Goal: Task Accomplishment & Management: Manage account settings

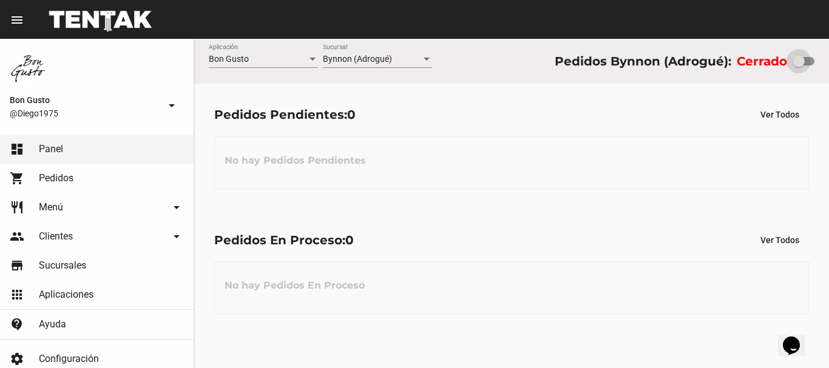
click at [804, 66] on div at bounding box center [799, 61] width 12 height 12
click at [799, 66] on input "checkbox" at bounding box center [798, 66] width 1 height 1
checkbox input "true"
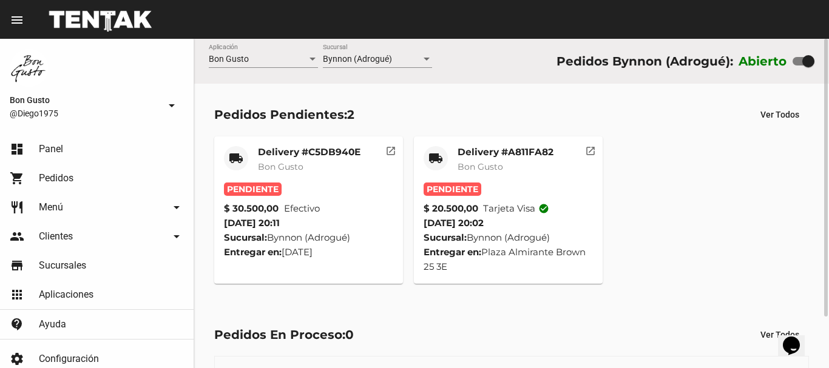
click at [390, 160] on button "open_in_new" at bounding box center [391, 149] width 24 height 24
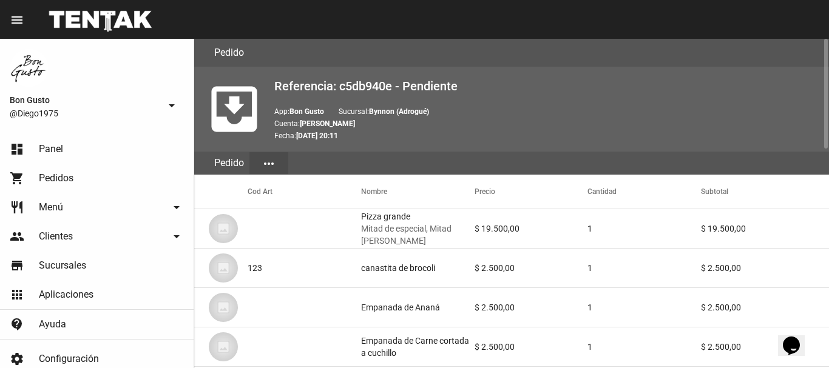
scroll to position [654, 0]
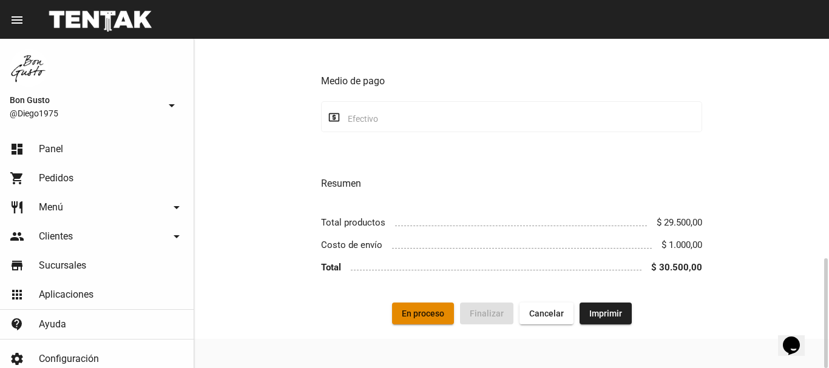
click at [423, 316] on span "En proceso" at bounding box center [423, 314] width 42 height 10
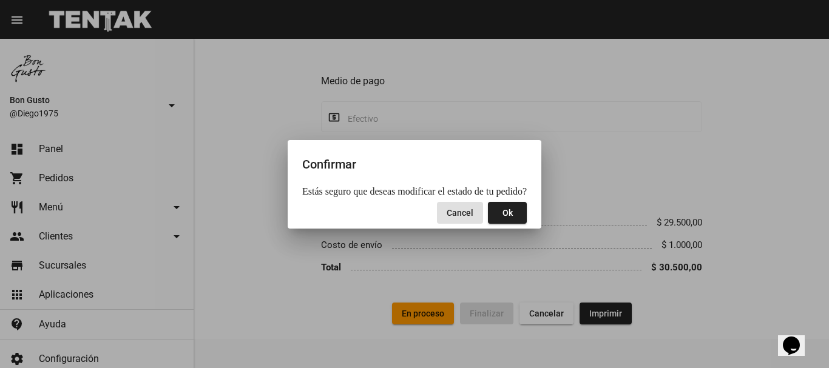
click at [504, 216] on span "Ok" at bounding box center [508, 213] width 10 height 10
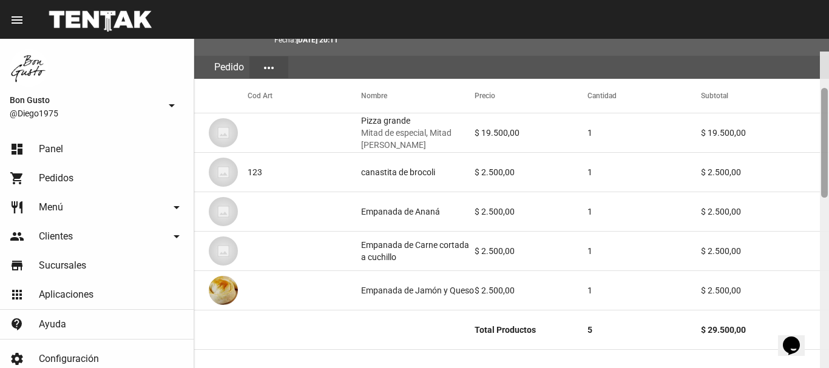
scroll to position [137, 0]
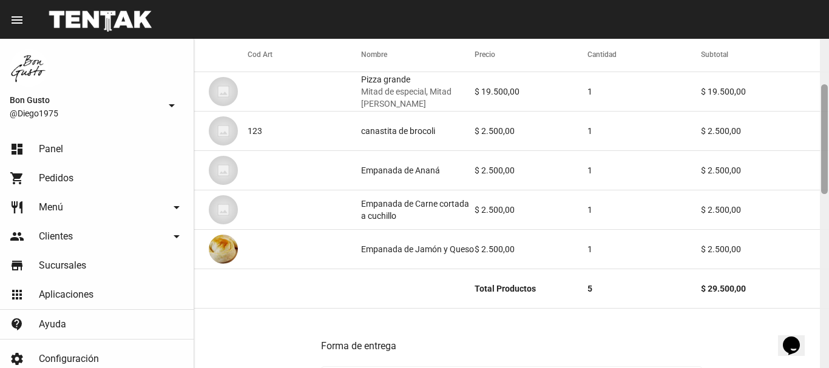
drag, startPoint x: 824, startPoint y: 89, endPoint x: 829, endPoint y: 135, distance: 46.3
click at [829, 135] on div at bounding box center [824, 204] width 9 height 330
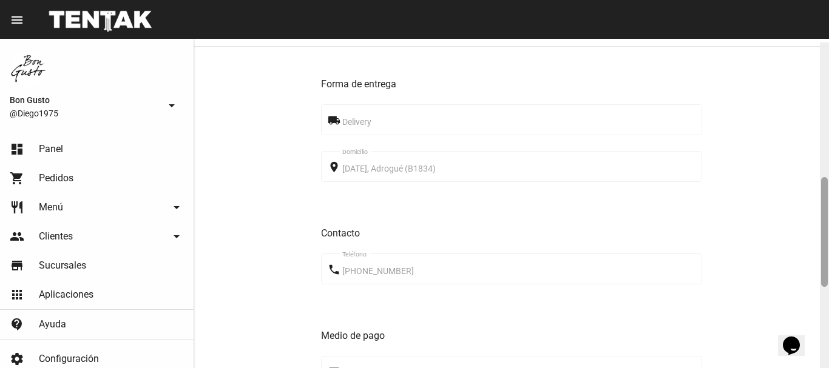
scroll to position [407, 0]
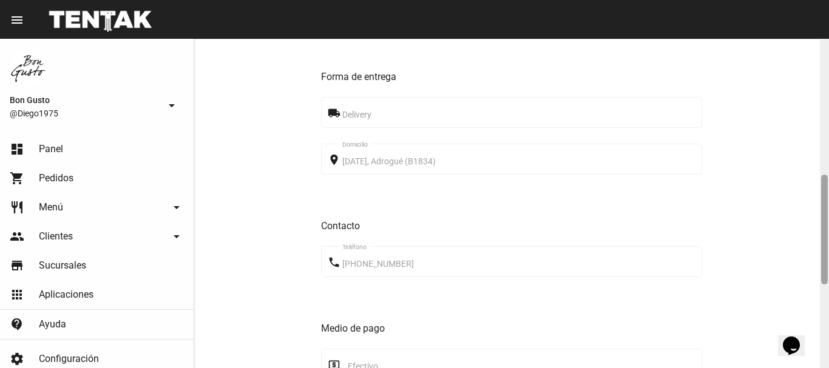
drag, startPoint x: 825, startPoint y: 108, endPoint x: 826, endPoint y: 198, distance: 90.5
click at [826, 198] on div at bounding box center [824, 230] width 7 height 110
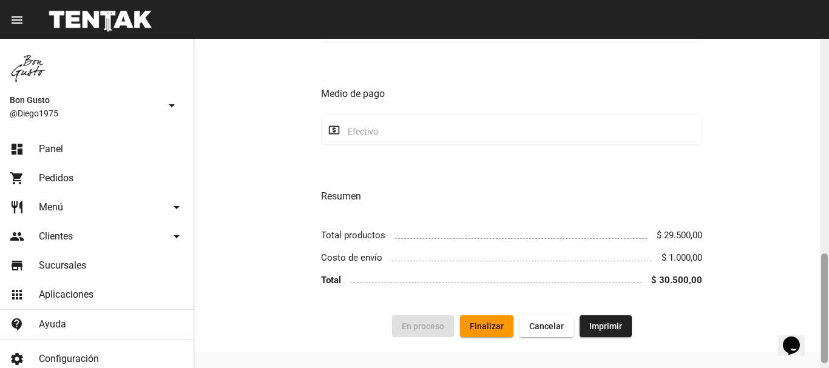
scroll to position [654, 0]
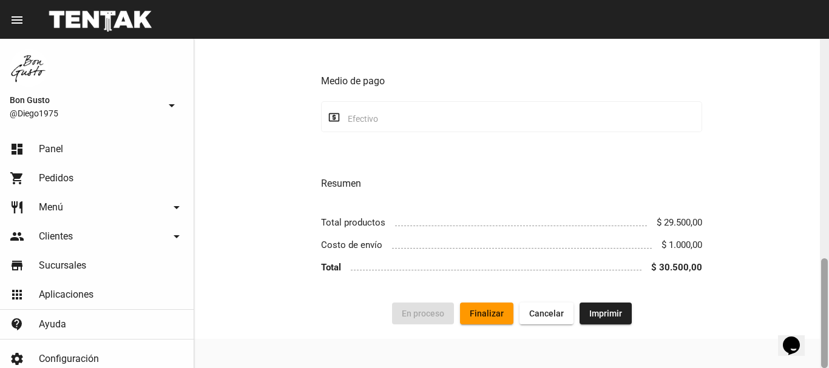
drag, startPoint x: 823, startPoint y: 205, endPoint x: 829, endPoint y: 316, distance: 111.8
click at [829, 316] on div at bounding box center [824, 204] width 9 height 330
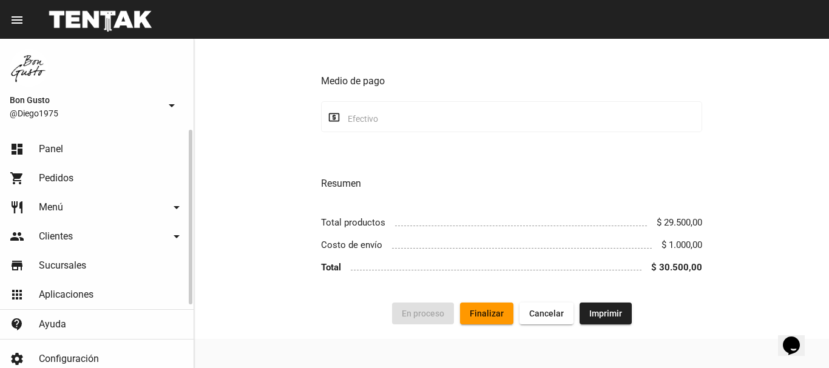
click at [53, 151] on span "Panel" at bounding box center [51, 149] width 24 height 12
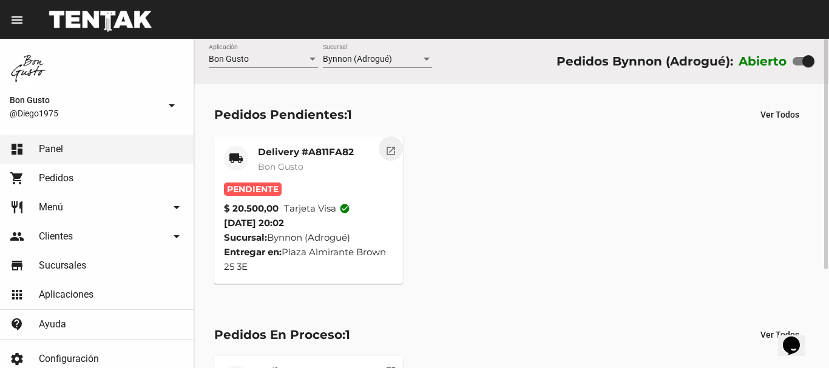
click at [391, 155] on mat-icon "open_in_new" at bounding box center [390, 149] width 11 height 11
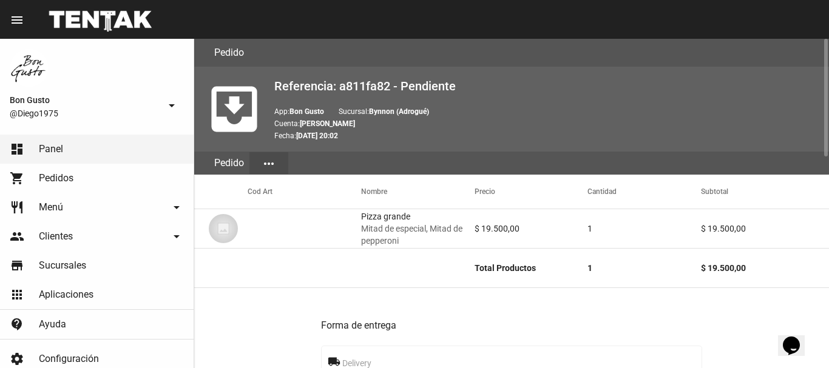
scroll to position [590, 0]
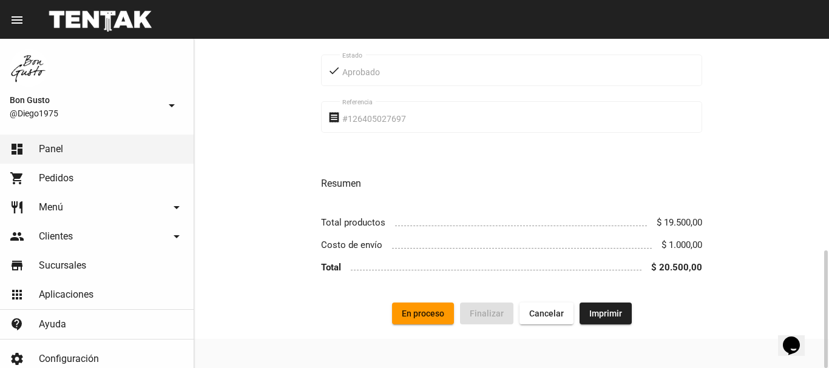
click at [424, 309] on span "En proceso" at bounding box center [423, 314] width 42 height 10
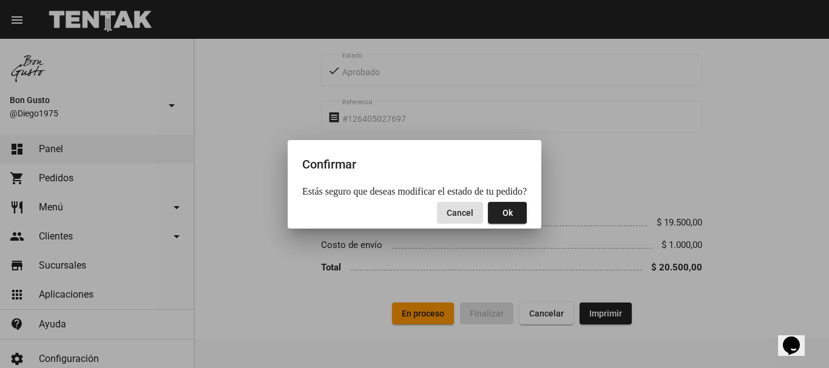
click at [503, 216] on span "Ok" at bounding box center [508, 213] width 10 height 10
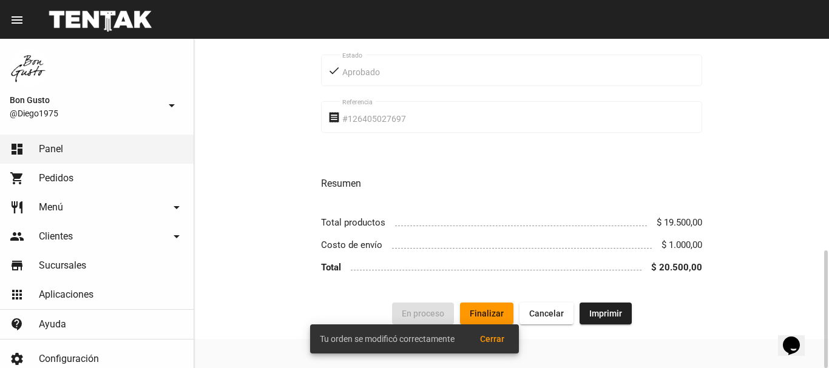
scroll to position [0, 0]
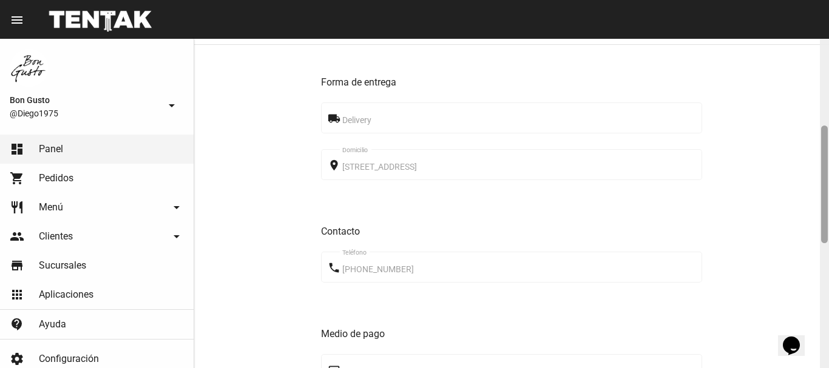
drag, startPoint x: 826, startPoint y: 124, endPoint x: 819, endPoint y: 201, distance: 77.4
click at [829, 212] on div at bounding box center [824, 204] width 9 height 330
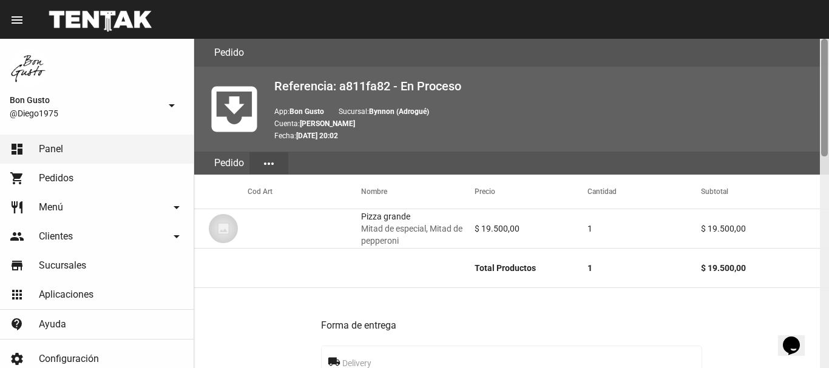
scroll to position [330, 0]
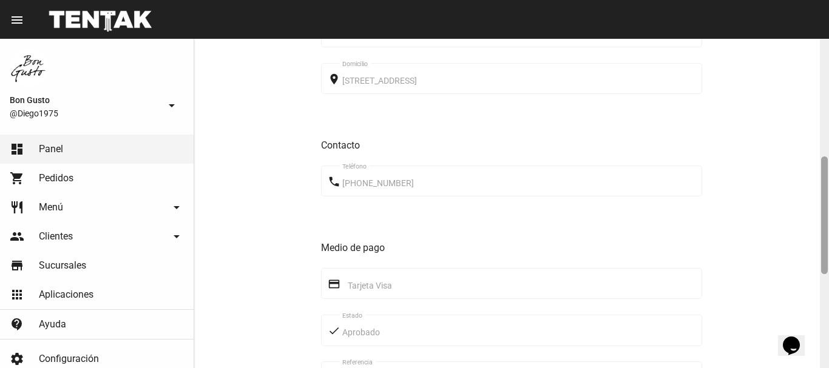
drag, startPoint x: 828, startPoint y: 96, endPoint x: 824, endPoint y: 185, distance: 88.7
click at [827, 191] on div at bounding box center [824, 204] width 9 height 330
drag, startPoint x: 818, startPoint y: 127, endPoint x: 796, endPoint y: 136, distance: 22.9
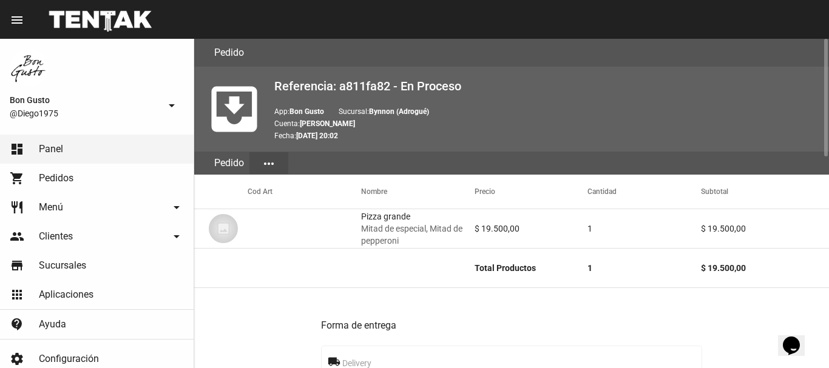
drag, startPoint x: 796, startPoint y: 136, endPoint x: 559, endPoint y: 306, distance: 291.9
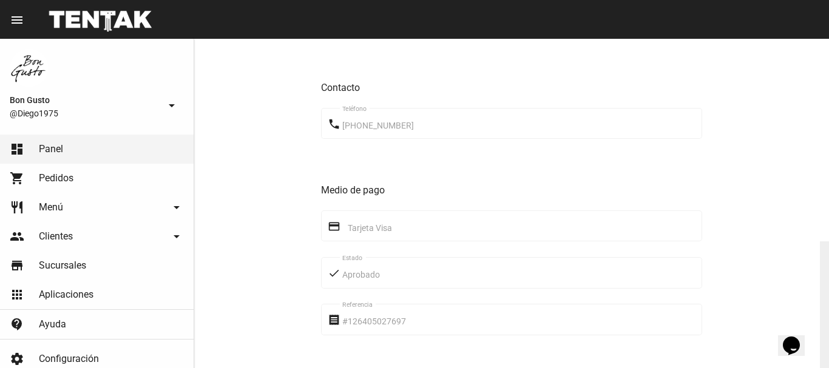
scroll to position [590, 0]
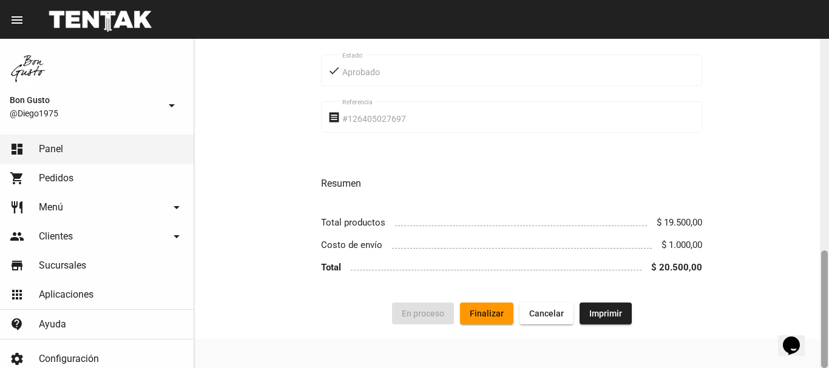
drag, startPoint x: 825, startPoint y: 92, endPoint x: 819, endPoint y: 373, distance: 281.1
click at [819, 368] on html "menu Pedido Pedido more_vert Bon Gusto @Diego1975 arrow_drop_down dashboard Pan…" at bounding box center [414, 184] width 829 height 368
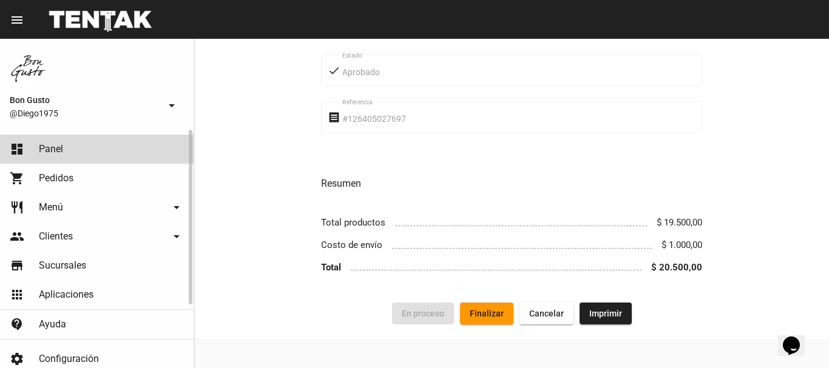
click at [159, 147] on link "dashboard Panel" at bounding box center [97, 149] width 194 height 29
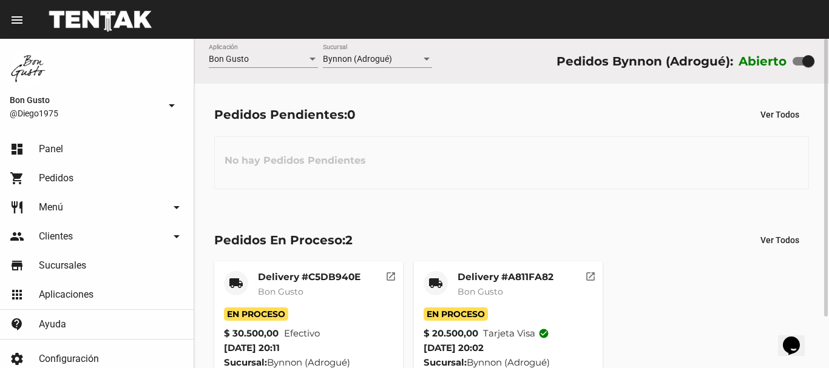
scroll to position [61, 0]
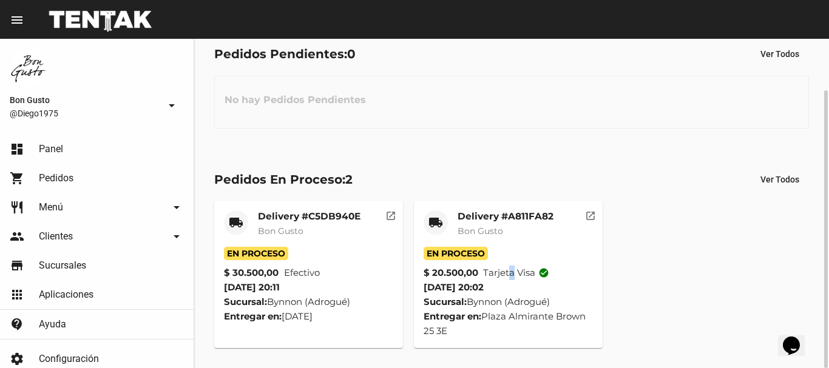
drag, startPoint x: 513, startPoint y: 261, endPoint x: 423, endPoint y: 220, distance: 98.6
click at [504, 256] on mat-card-content "En Proceso $ 20.500,00 Tarjeta visa check_circle [DATE] 20:02 Sucursal: Bynnon …" at bounding box center [508, 293] width 169 height 92
click at [554, 176] on div "Pedidos En Proceso: 2 Ver Todos" at bounding box center [511, 180] width 595 height 22
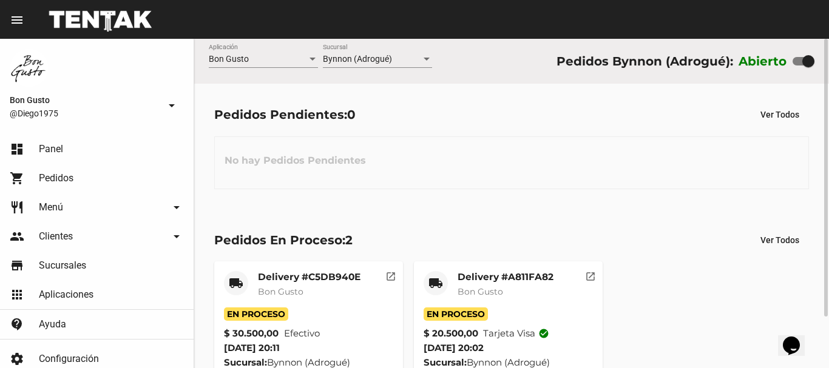
scroll to position [61, 0]
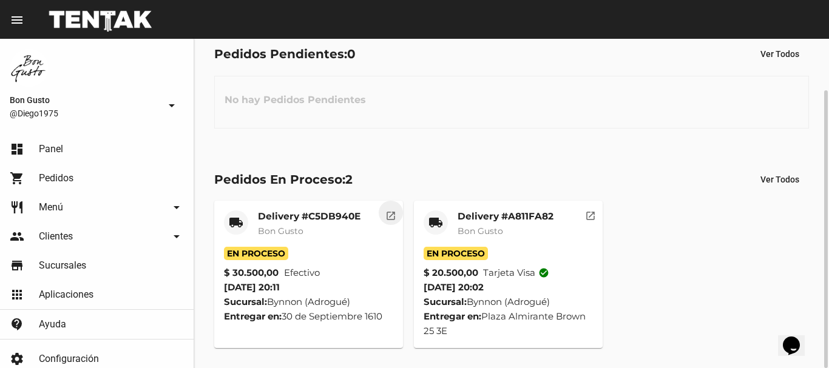
click at [392, 222] on button "open_in_new" at bounding box center [391, 213] width 24 height 24
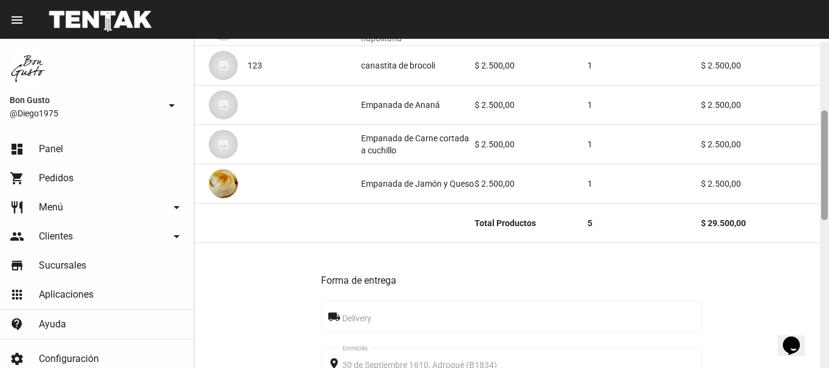
scroll to position [209, 0]
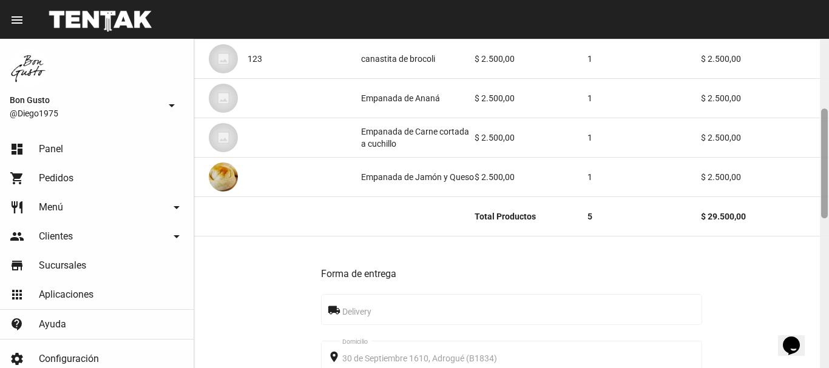
drag, startPoint x: 823, startPoint y: 103, endPoint x: 829, endPoint y: 174, distance: 70.6
click at [829, 174] on div at bounding box center [824, 204] width 9 height 330
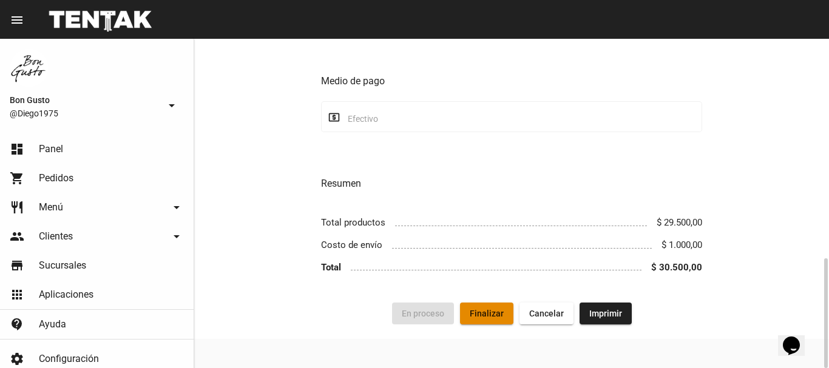
click at [486, 315] on span "Finalizar" at bounding box center [487, 314] width 34 height 10
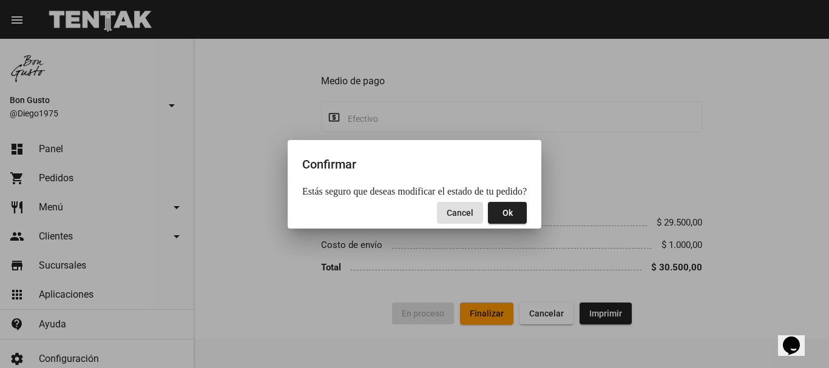
click at [510, 212] on button "Ok" at bounding box center [507, 213] width 39 height 22
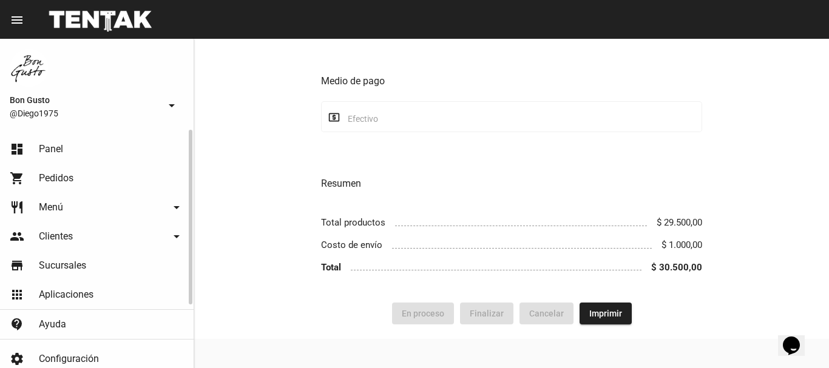
click at [63, 154] on link "dashboard Panel" at bounding box center [97, 149] width 194 height 29
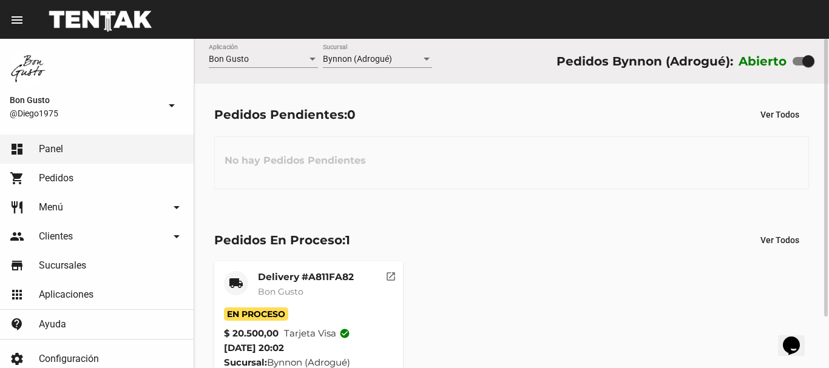
scroll to position [61, 0]
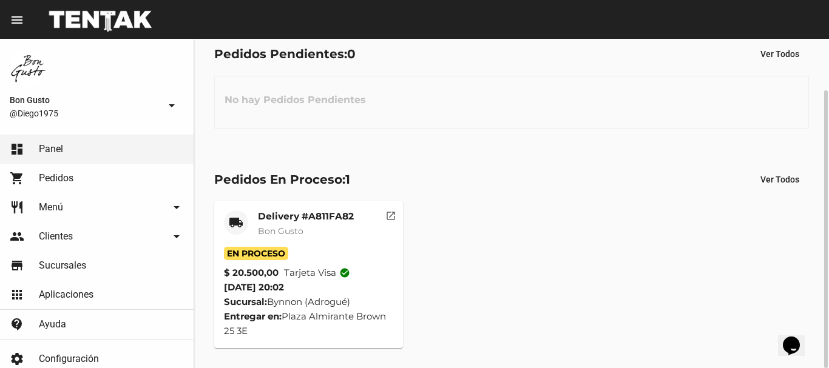
click at [385, 215] on mat-icon "open_in_new" at bounding box center [390, 214] width 11 height 11
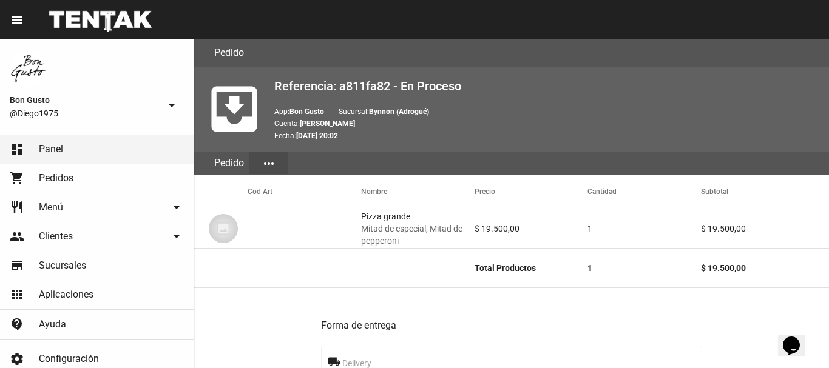
scroll to position [590, 0]
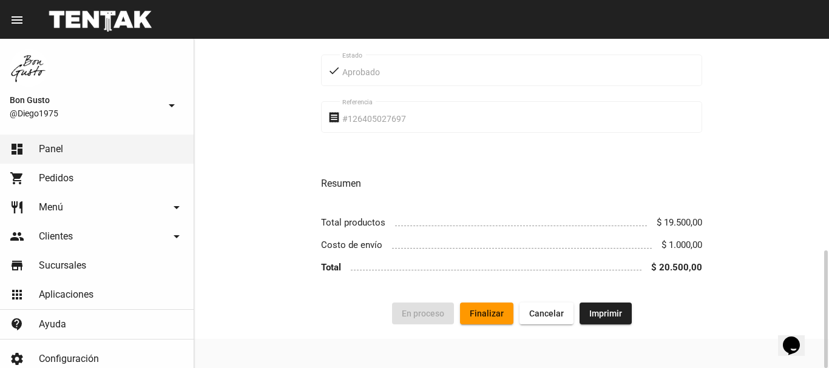
click at [507, 309] on button "Finalizar" at bounding box center [486, 314] width 53 height 22
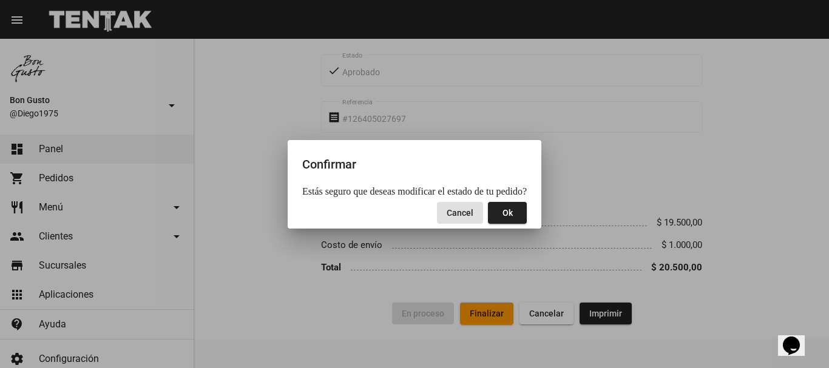
click at [499, 206] on button "Ok" at bounding box center [507, 213] width 39 height 22
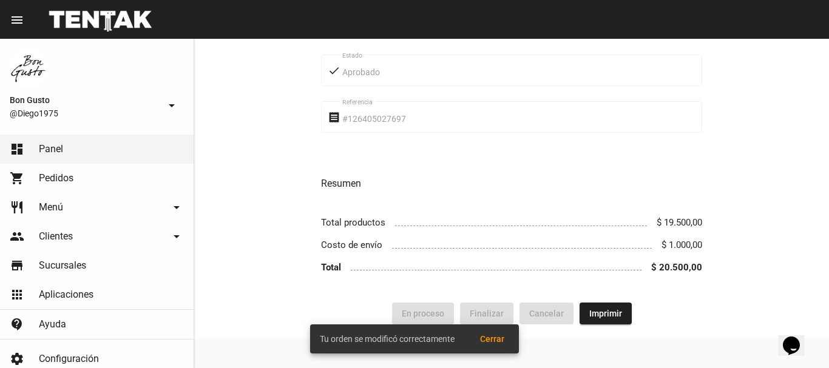
click at [492, 336] on span "Cerrar" at bounding box center [492, 339] width 24 height 10
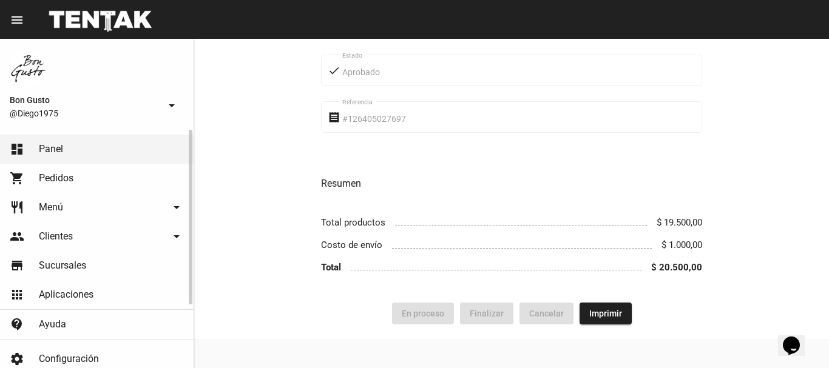
click at [110, 147] on link "dashboard Panel" at bounding box center [97, 149] width 194 height 29
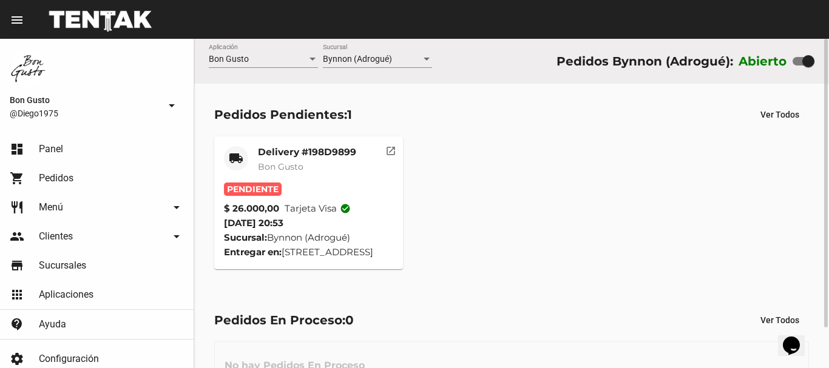
click at [390, 162] on mat-card-header "local_shipping Delivery #198D9899 Bon Gusto" at bounding box center [308, 164] width 169 height 36
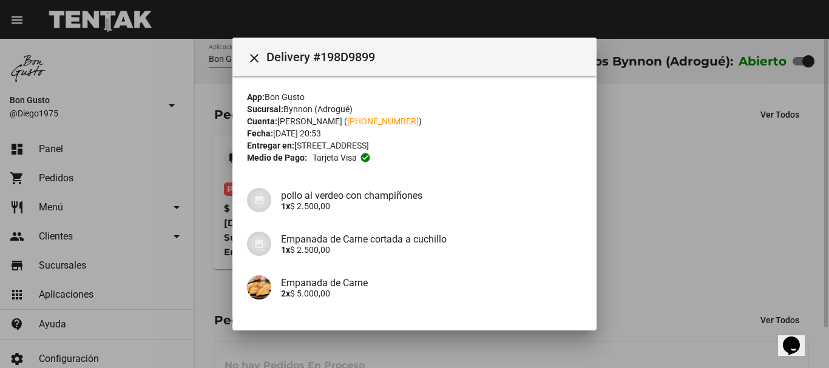
drag, startPoint x: 692, startPoint y: 269, endPoint x: 461, endPoint y: 117, distance: 276.6
click at [692, 268] on div at bounding box center [414, 184] width 829 height 368
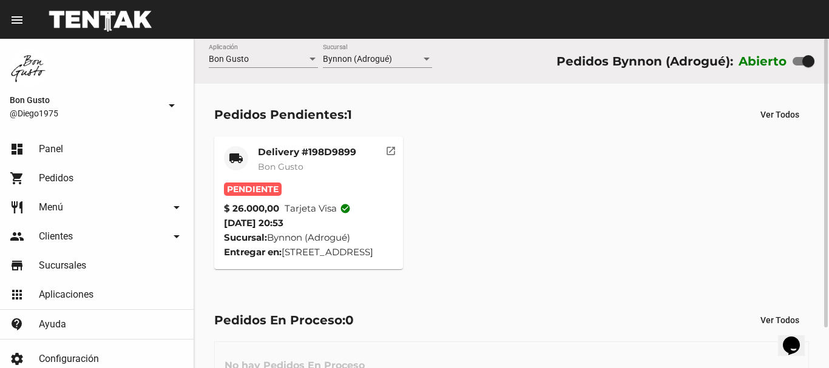
click at [395, 149] on mat-icon "open_in_new" at bounding box center [390, 149] width 11 height 11
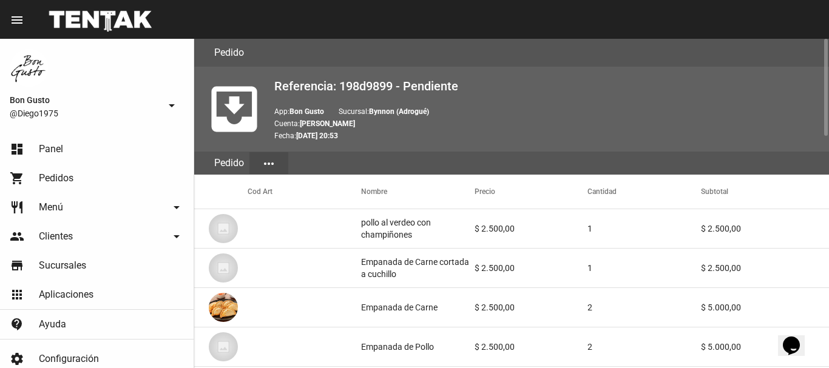
scroll to position [787, 0]
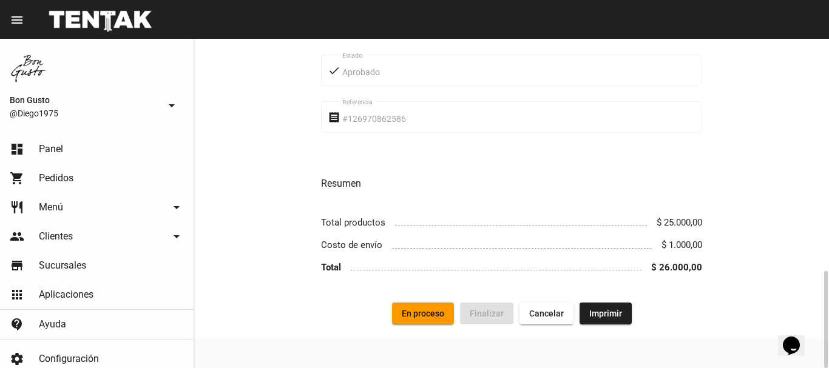
click at [436, 321] on button "En proceso" at bounding box center [423, 314] width 62 height 22
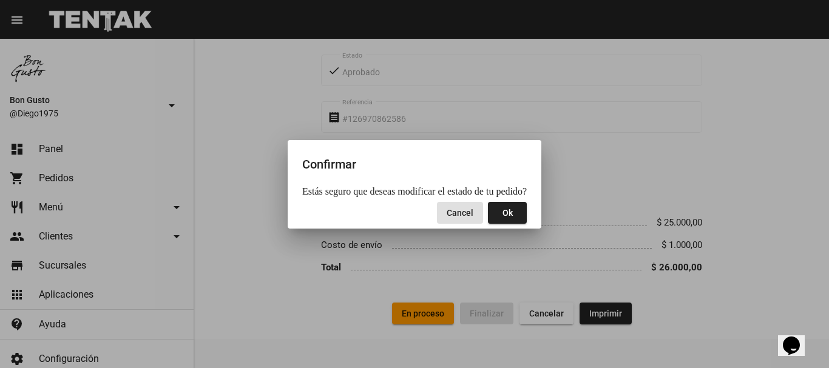
click at [501, 220] on button "Ok" at bounding box center [507, 213] width 39 height 22
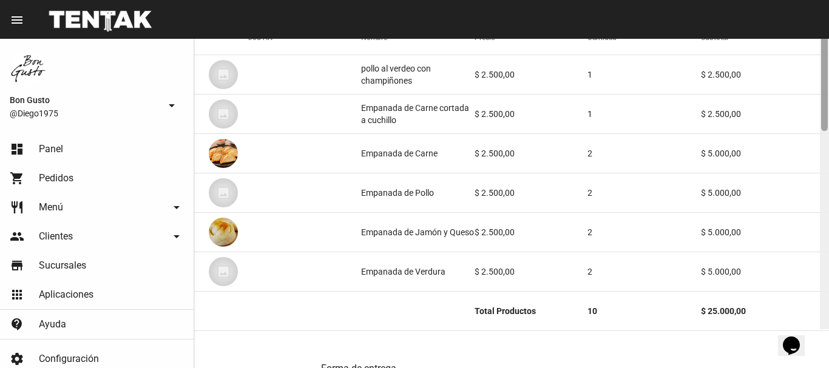
scroll to position [183, 0]
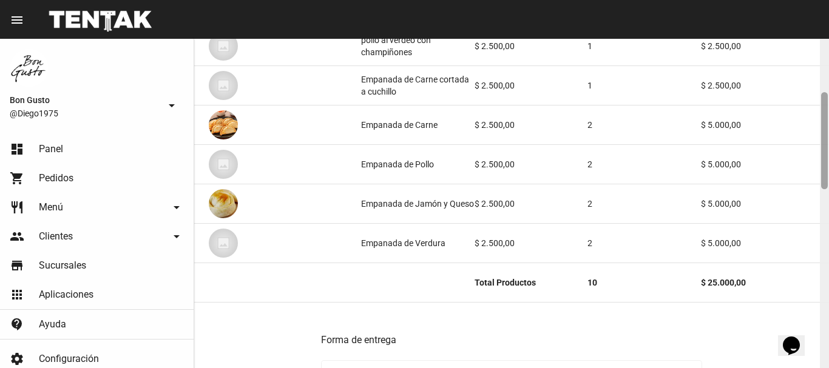
drag, startPoint x: 821, startPoint y: 92, endPoint x: 829, endPoint y: 146, distance: 54.5
click at [829, 146] on div at bounding box center [824, 204] width 9 height 330
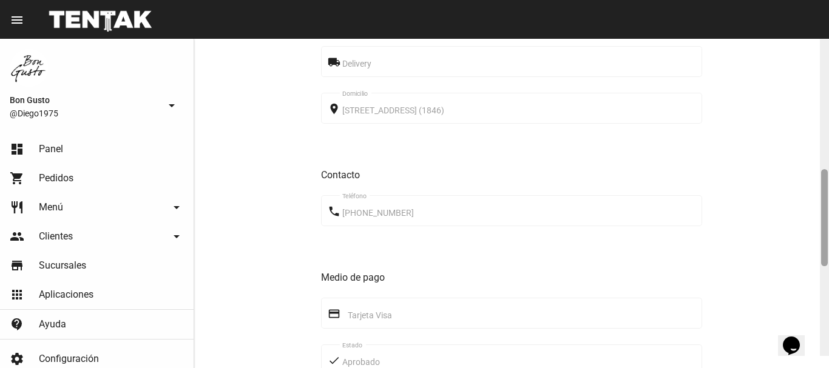
scroll to position [483, 0]
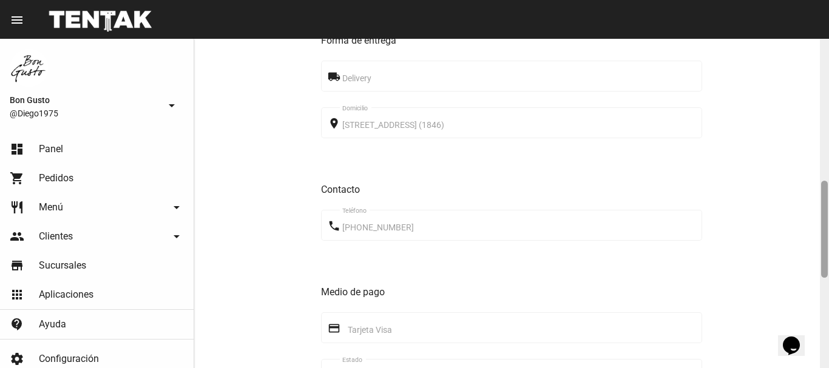
drag, startPoint x: 828, startPoint y: 135, endPoint x: 827, endPoint y: 220, distance: 85.6
click at [827, 220] on div at bounding box center [824, 229] width 7 height 97
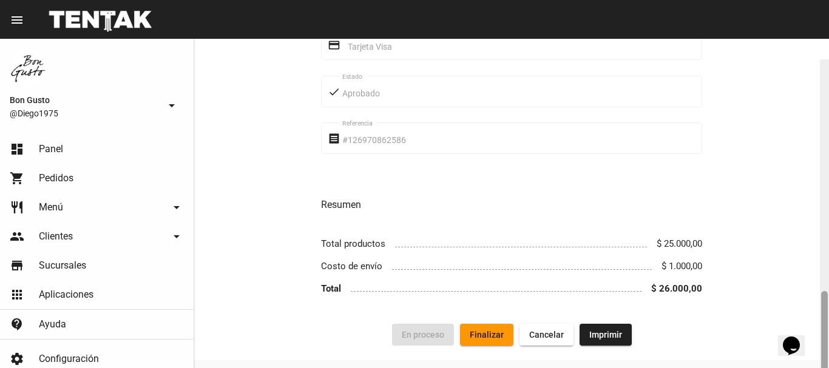
scroll to position [787, 0]
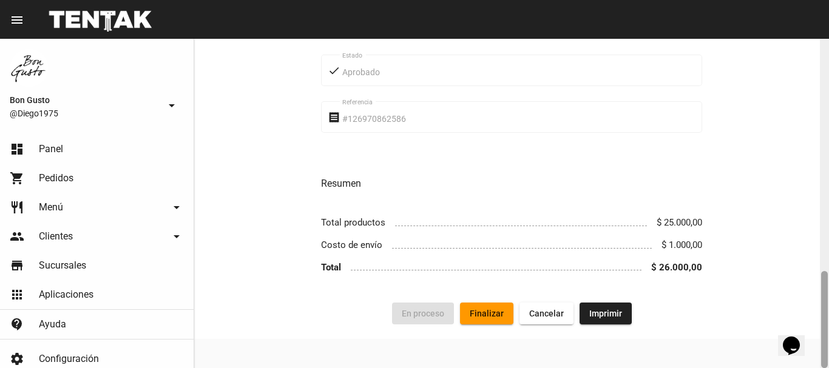
drag, startPoint x: 823, startPoint y: 206, endPoint x: 807, endPoint y: 295, distance: 90.7
click at [824, 324] on div at bounding box center [824, 319] width 7 height 97
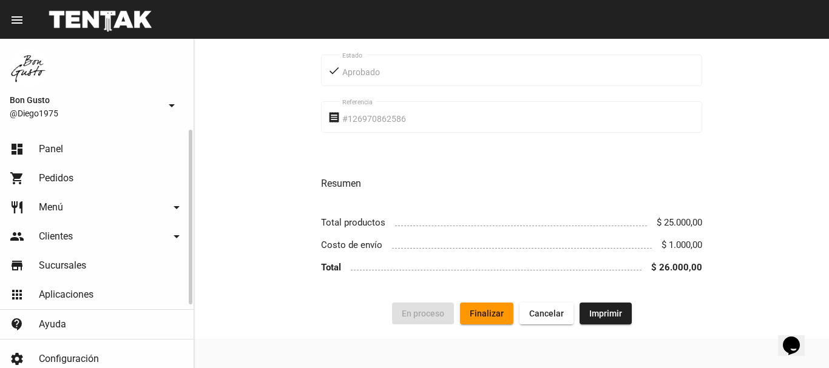
click at [94, 154] on link "dashboard Panel" at bounding box center [97, 149] width 194 height 29
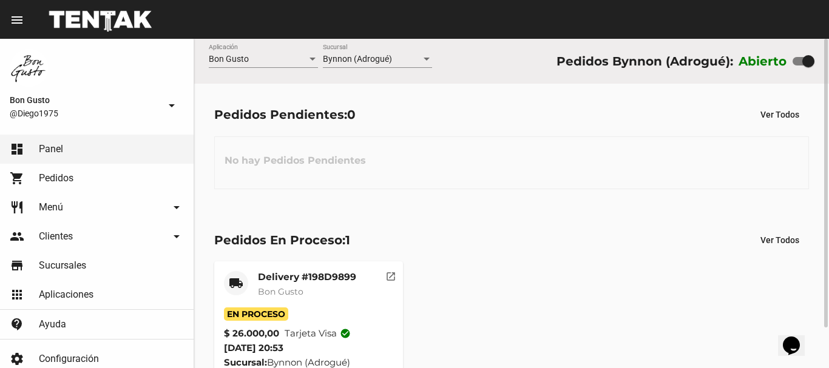
scroll to position [46, 0]
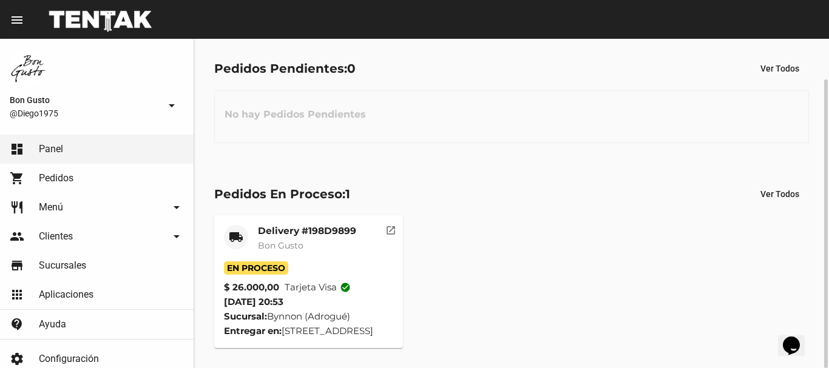
click at [388, 228] on mat-icon "open_in_new" at bounding box center [390, 228] width 11 height 11
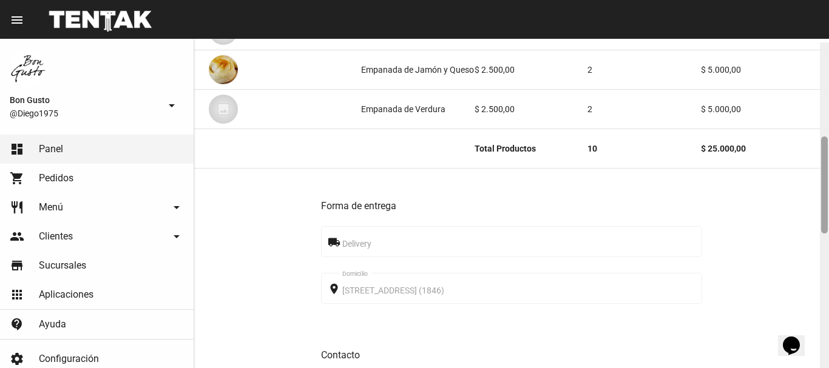
scroll to position [321, 0]
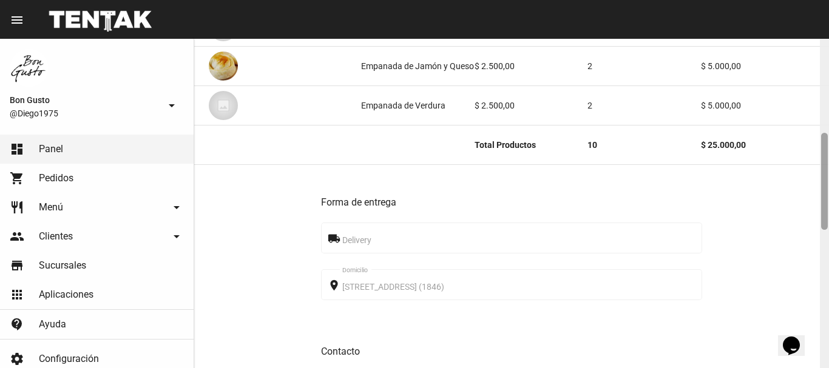
drag, startPoint x: 825, startPoint y: 116, endPoint x: 829, endPoint y: 205, distance: 89.3
click at [829, 205] on div at bounding box center [824, 204] width 9 height 330
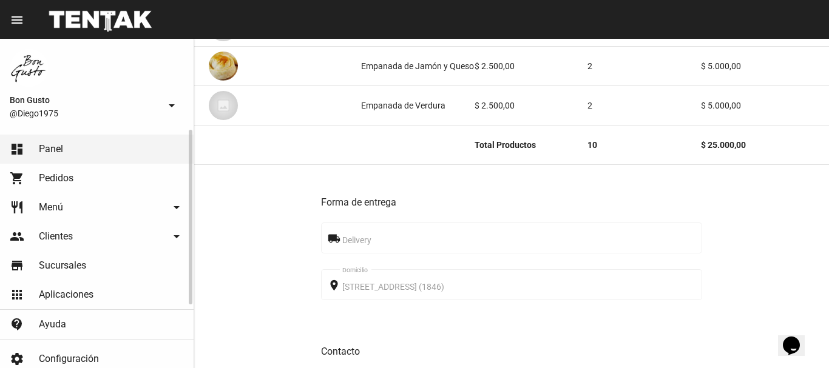
click at [157, 140] on link "dashboard Panel" at bounding box center [97, 149] width 194 height 29
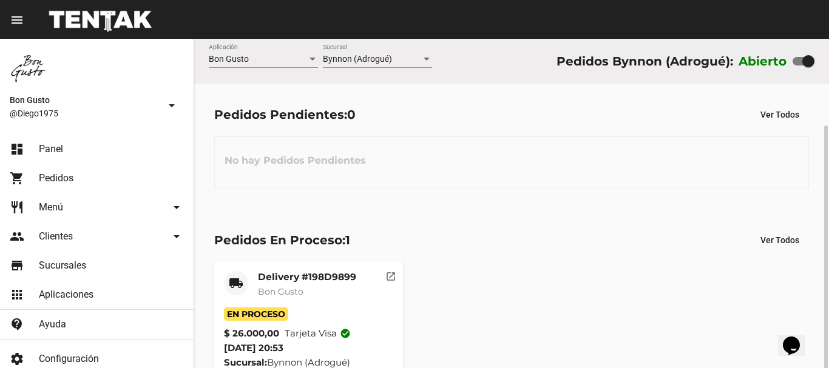
scroll to position [46, 0]
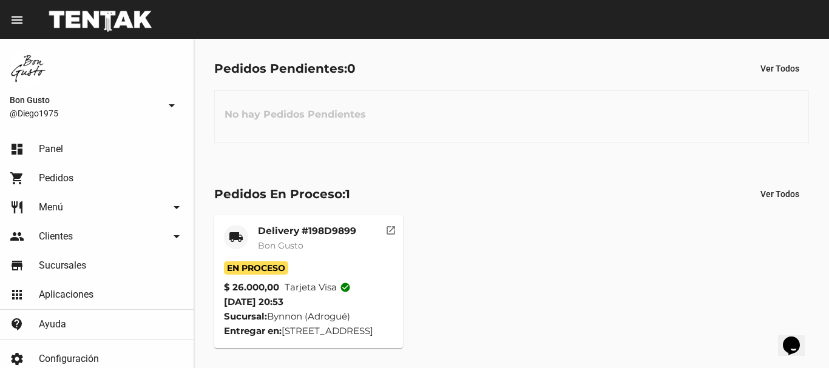
click at [393, 228] on mat-icon "open_in_new" at bounding box center [390, 228] width 11 height 11
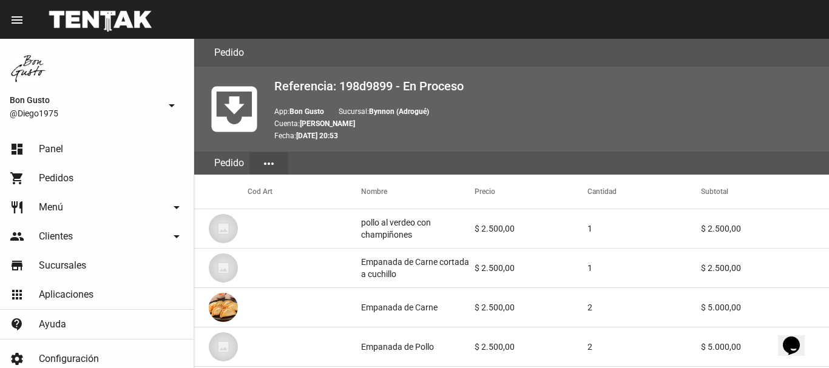
scroll to position [787, 0]
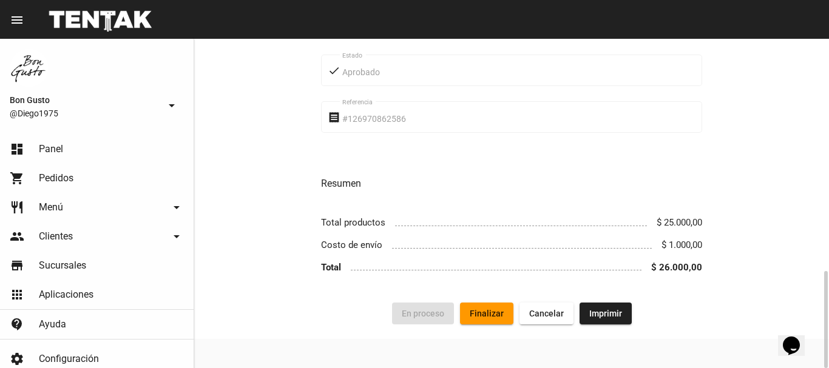
click at [489, 312] on span "Finalizar" at bounding box center [487, 314] width 34 height 10
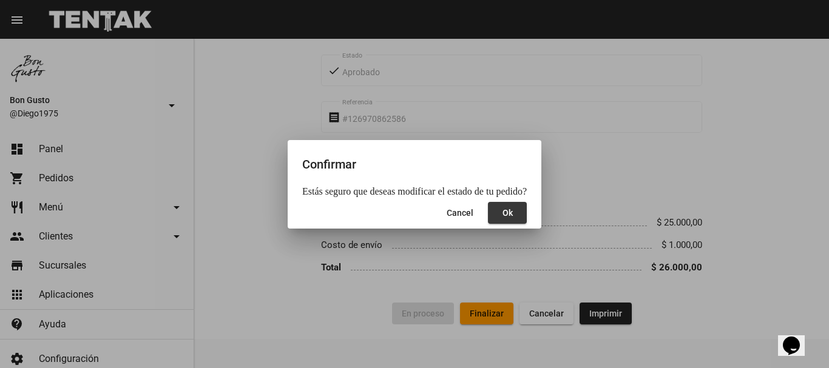
click at [510, 209] on button "Ok" at bounding box center [507, 213] width 39 height 22
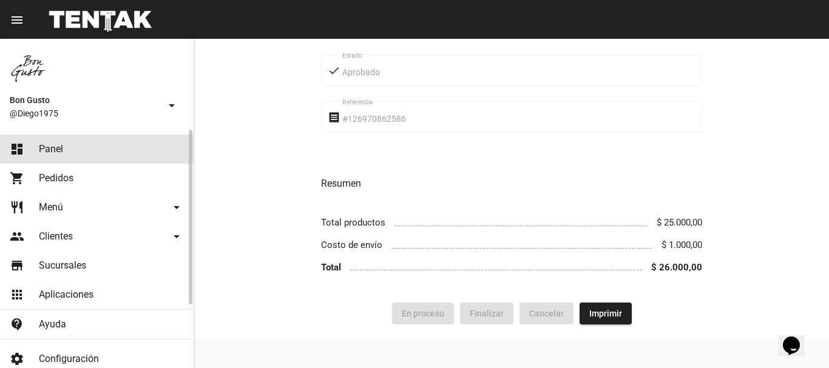
click at [78, 151] on link "dashboard Panel" at bounding box center [97, 149] width 194 height 29
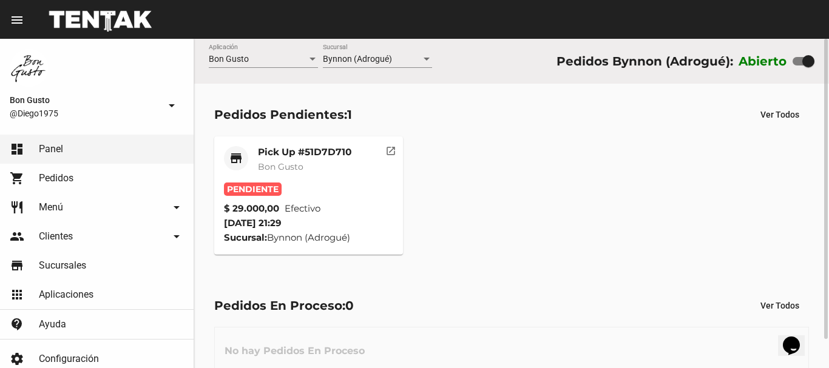
click at [395, 149] on mat-icon "open_in_new" at bounding box center [390, 149] width 11 height 11
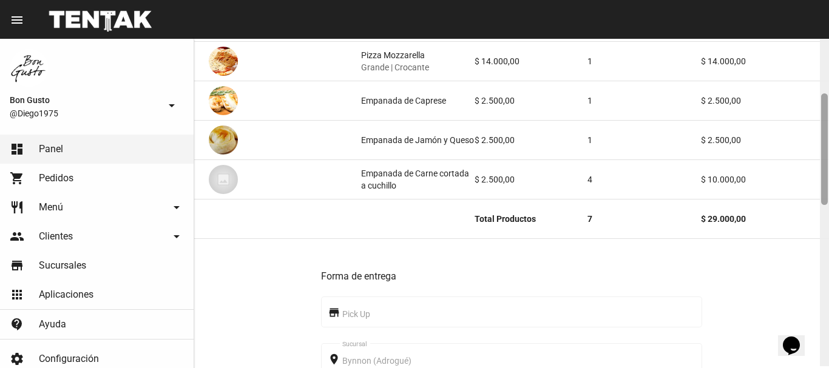
drag, startPoint x: 821, startPoint y: 64, endPoint x: 820, endPoint y: 122, distance: 57.7
click at [820, 122] on div at bounding box center [824, 202] width 9 height 330
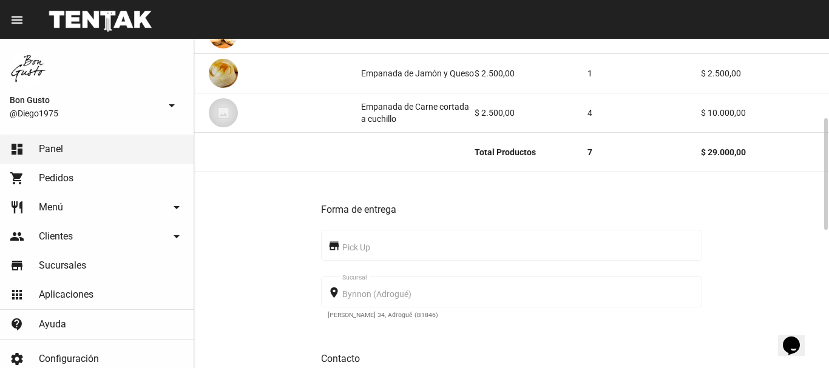
scroll to position [639, 0]
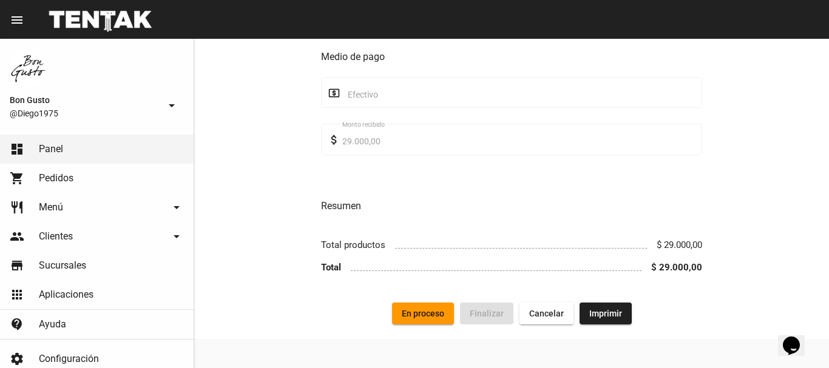
click at [429, 305] on button "En proceso" at bounding box center [423, 314] width 62 height 22
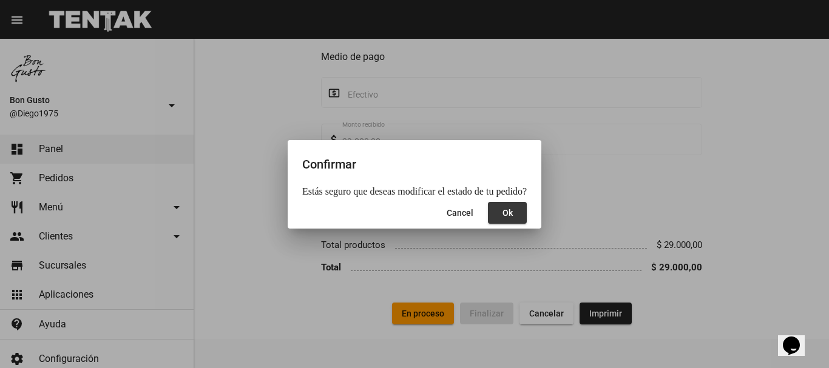
click at [501, 219] on button "Ok" at bounding box center [507, 213] width 39 height 22
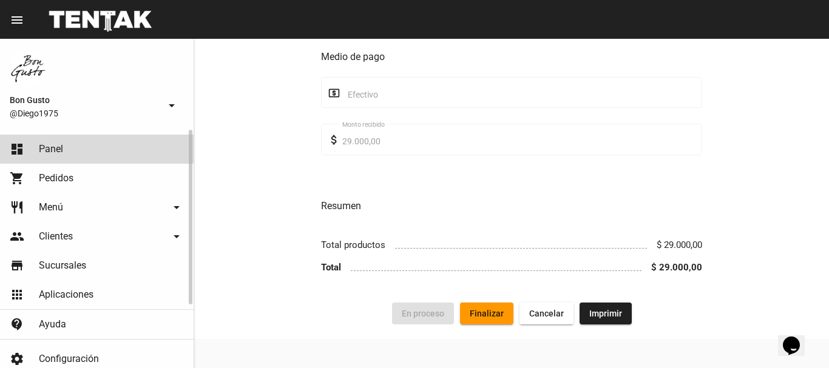
click at [52, 144] on span "Panel" at bounding box center [51, 149] width 24 height 12
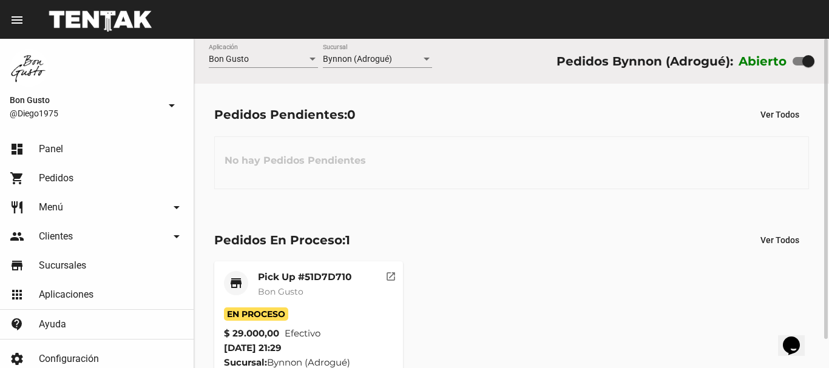
scroll to position [32, 0]
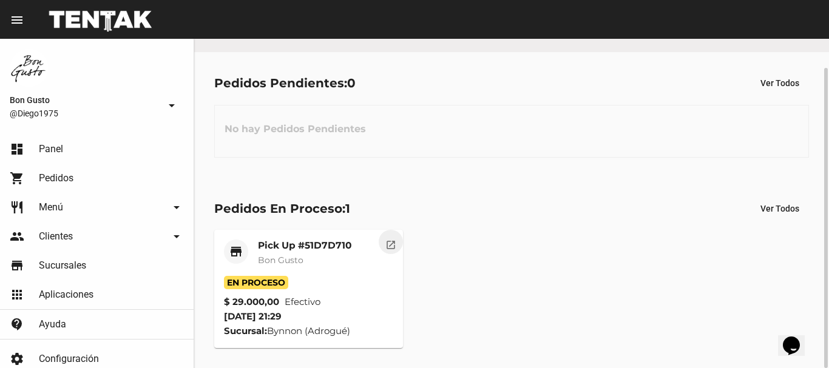
click at [388, 246] on mat-icon "open_in_new" at bounding box center [390, 243] width 11 height 11
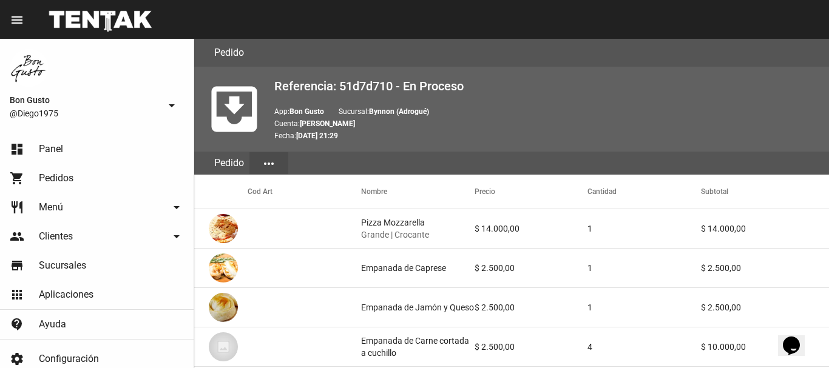
scroll to position [639, 0]
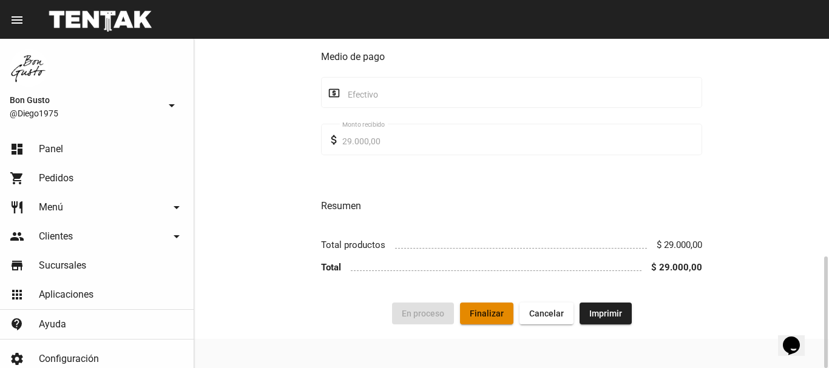
click at [481, 309] on span "Finalizar" at bounding box center [487, 314] width 34 height 10
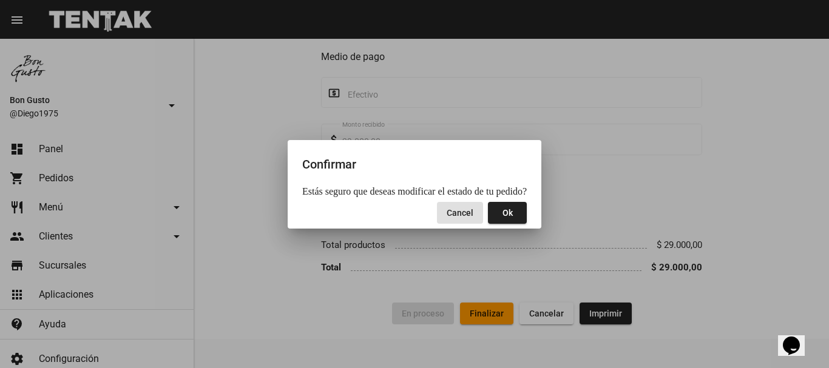
click at [494, 210] on button "Ok" at bounding box center [507, 213] width 39 height 22
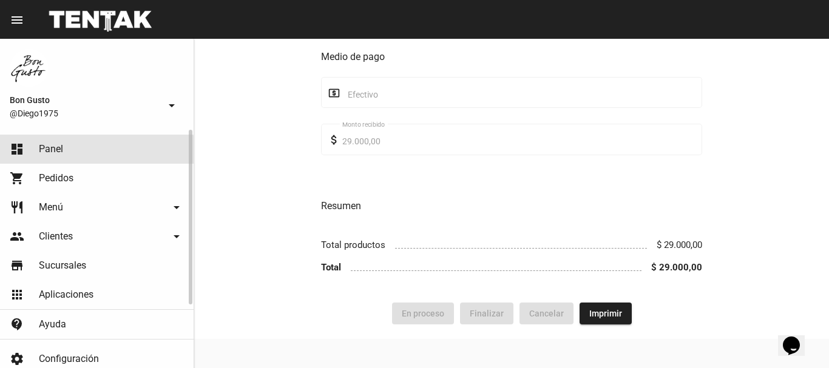
click at [73, 154] on link "dashboard Panel" at bounding box center [97, 149] width 194 height 29
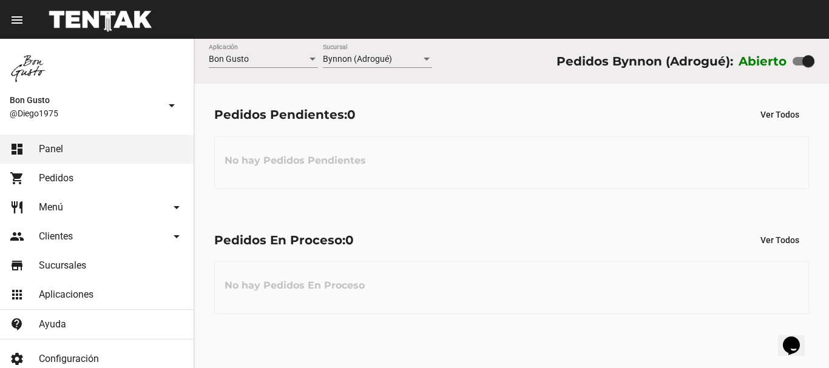
click at [443, 112] on div "Pedidos Pendientes: 0 Ver Todos" at bounding box center [511, 115] width 595 height 22
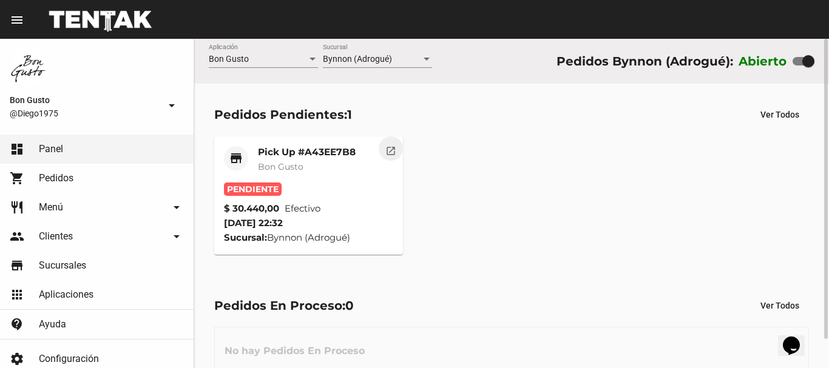
click at [399, 152] on button "open_in_new" at bounding box center [391, 149] width 24 height 24
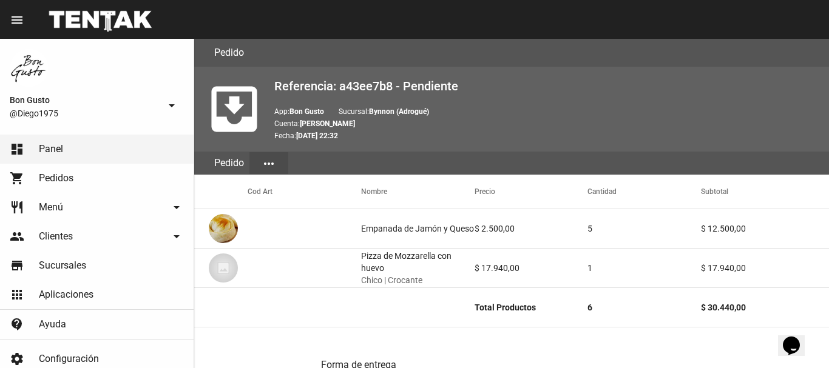
scroll to position [514, 0]
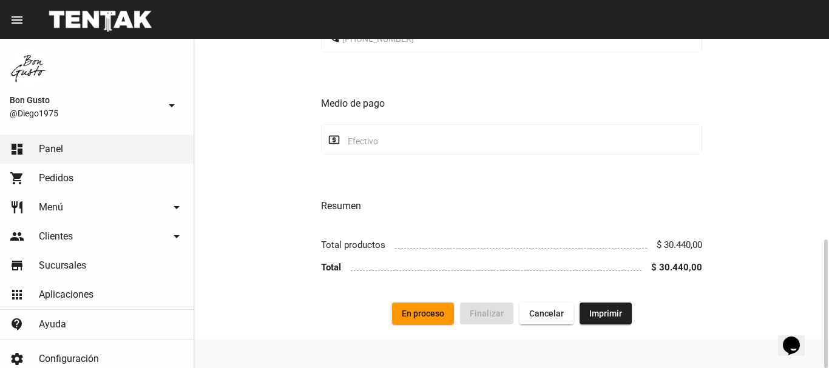
click at [438, 317] on span "En proceso" at bounding box center [423, 314] width 42 height 10
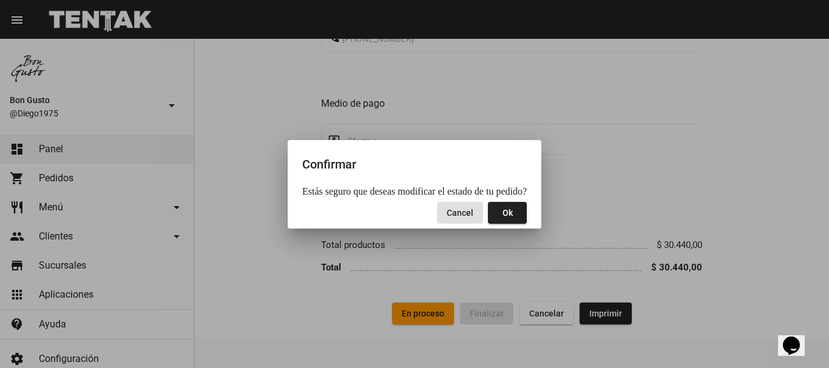
click at [517, 209] on button "Ok" at bounding box center [507, 213] width 39 height 22
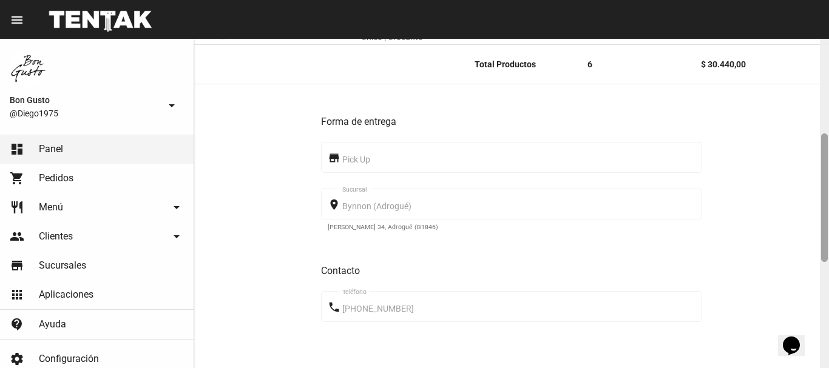
scroll to position [245, 0]
drag, startPoint x: 826, startPoint y: 90, endPoint x: 829, endPoint y: 186, distance: 95.9
click at [829, 186] on div at bounding box center [824, 202] width 9 height 330
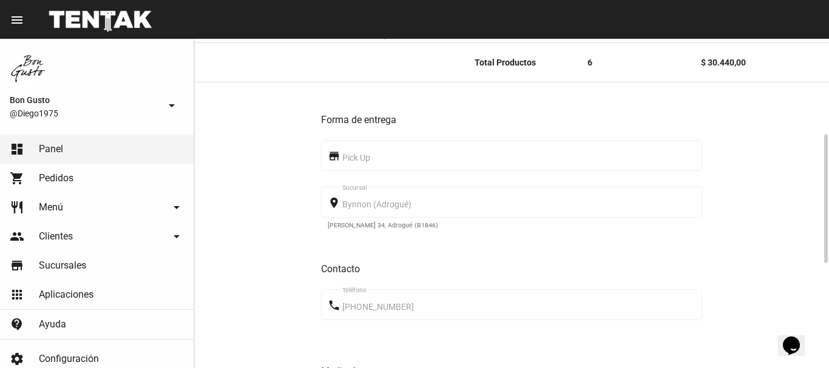
scroll to position [514, 0]
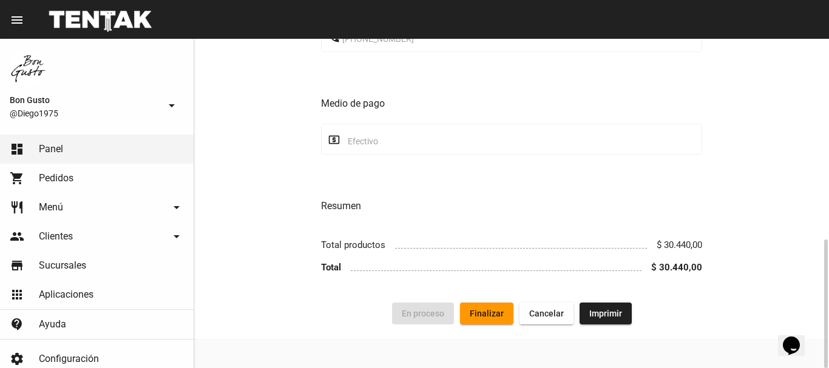
click at [557, 205] on h3 "Resumen" at bounding box center [511, 206] width 381 height 17
drag, startPoint x: 825, startPoint y: 109, endPoint x: 829, endPoint y: 341, distance: 232.5
click at [829, 341] on div at bounding box center [824, 204] width 9 height 330
click at [78, 146] on link "dashboard Panel" at bounding box center [97, 149] width 194 height 29
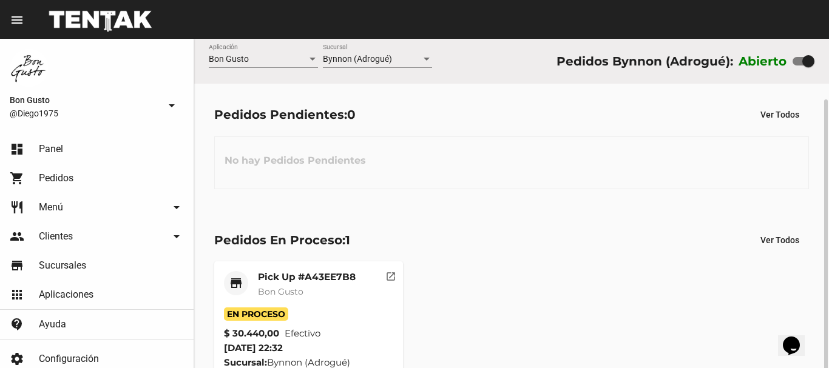
scroll to position [32, 0]
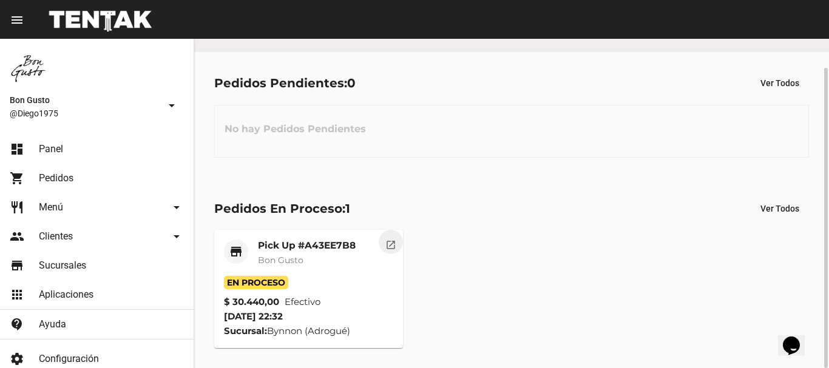
click at [396, 245] on button "open_in_new" at bounding box center [391, 242] width 24 height 24
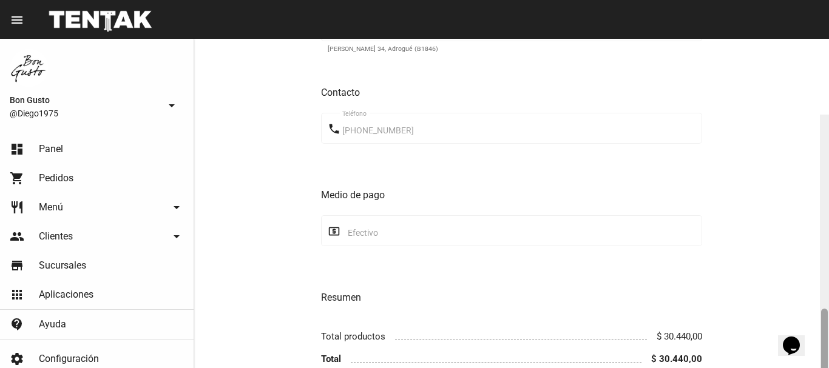
scroll to position [514, 0]
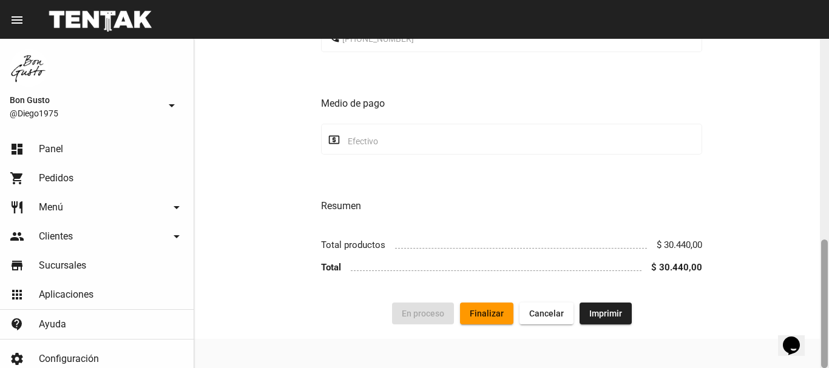
drag, startPoint x: 823, startPoint y: 112, endPoint x: 829, endPoint y: 350, distance: 238.6
click at [829, 350] on div at bounding box center [824, 204] width 9 height 330
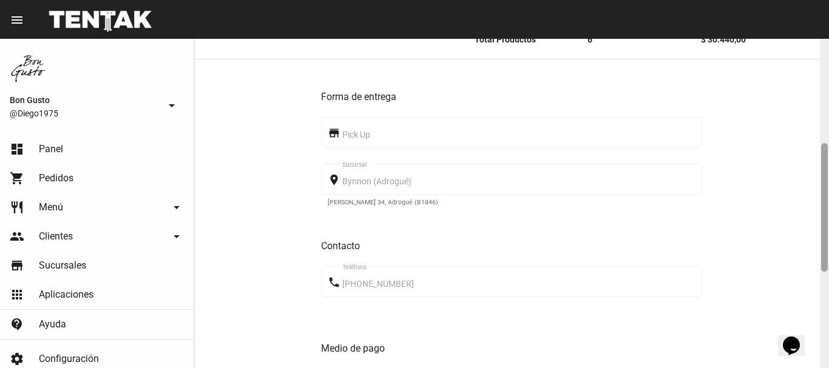
scroll to position [282, 0]
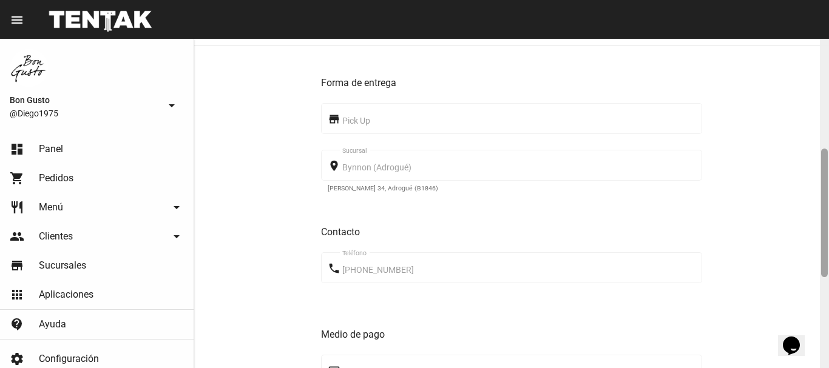
drag, startPoint x: 824, startPoint y: 76, endPoint x: 802, endPoint y: 181, distance: 108.0
click at [827, 186] on div at bounding box center [824, 213] width 7 height 129
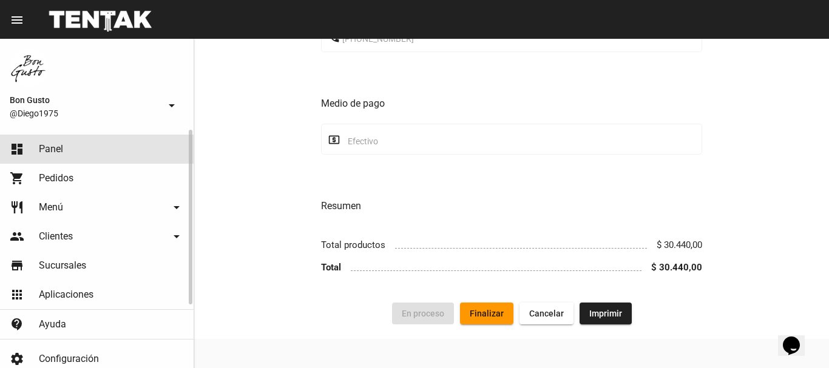
click at [78, 154] on link "dashboard Panel" at bounding box center [97, 149] width 194 height 29
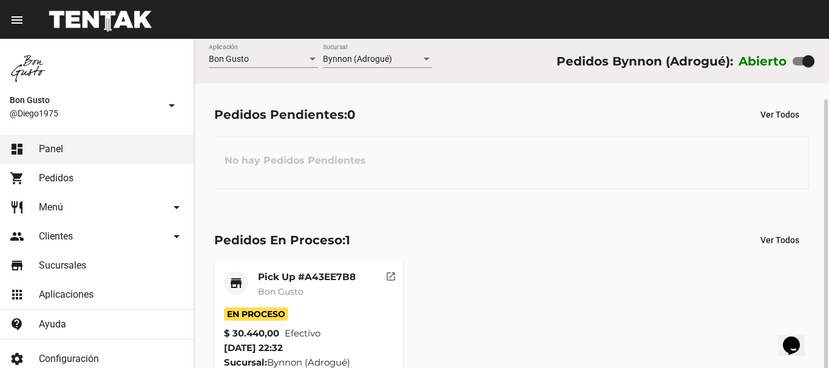
scroll to position [32, 0]
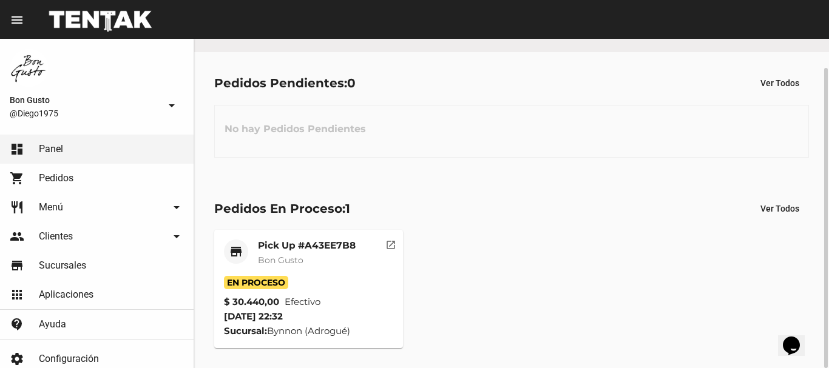
click at [390, 245] on mat-icon "open_in_new" at bounding box center [390, 243] width 11 height 11
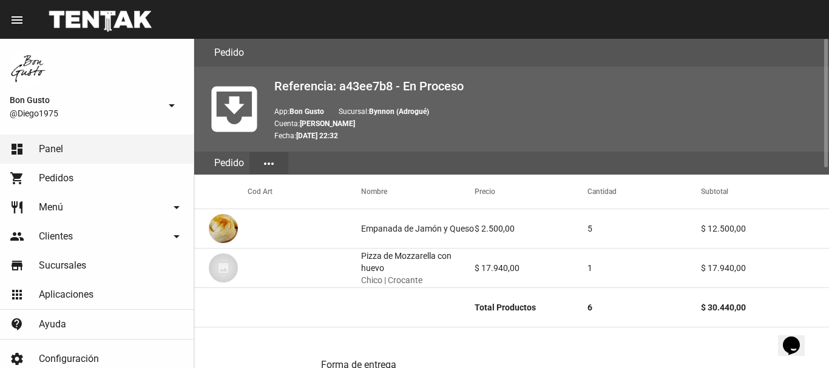
scroll to position [514, 0]
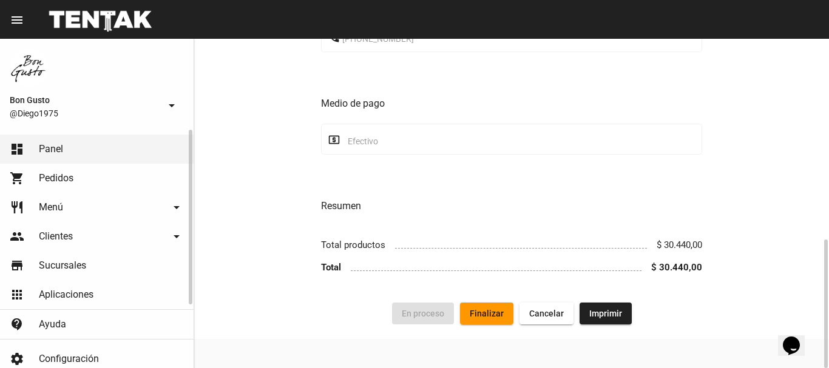
click at [88, 150] on link "dashboard Panel" at bounding box center [97, 149] width 194 height 29
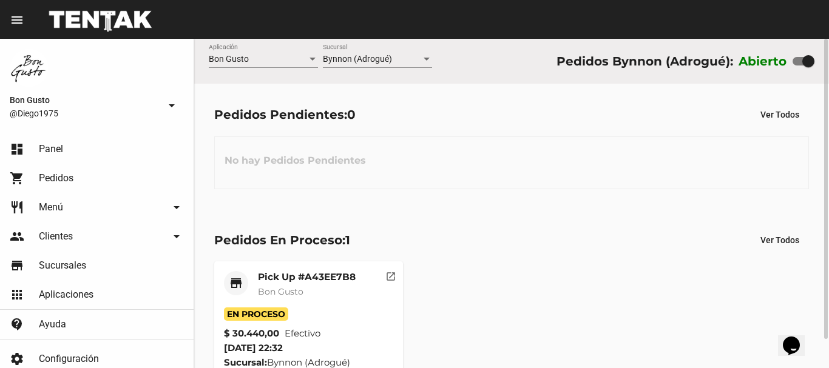
click at [392, 277] on mat-icon "open_in_new" at bounding box center [390, 275] width 11 height 11
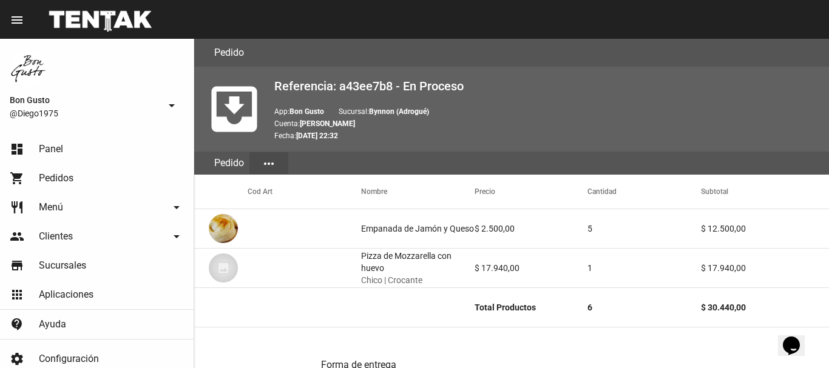
scroll to position [514, 0]
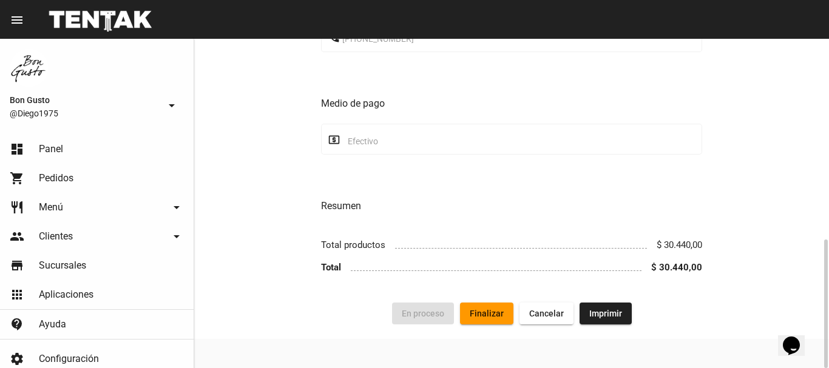
click at [480, 304] on button "Finalizar" at bounding box center [486, 314] width 53 height 22
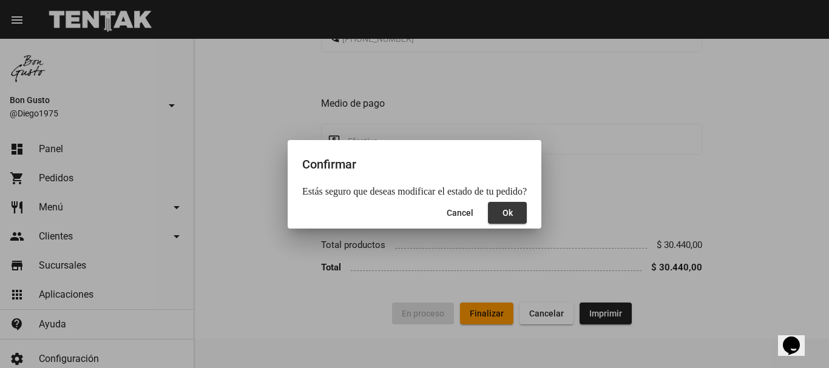
click at [508, 214] on button "Ok" at bounding box center [507, 213] width 39 height 22
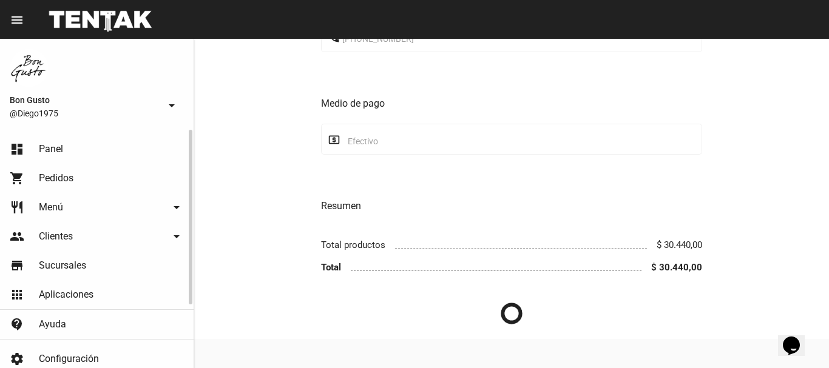
click at [87, 152] on link "dashboard Panel" at bounding box center [97, 149] width 194 height 29
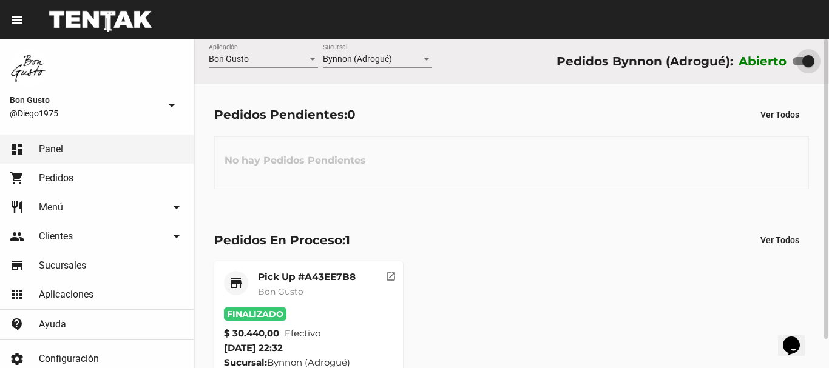
click at [798, 59] on div at bounding box center [804, 61] width 22 height 8
click at [798, 66] on input "checkbox" at bounding box center [798, 66] width 1 height 1
checkbox input "false"
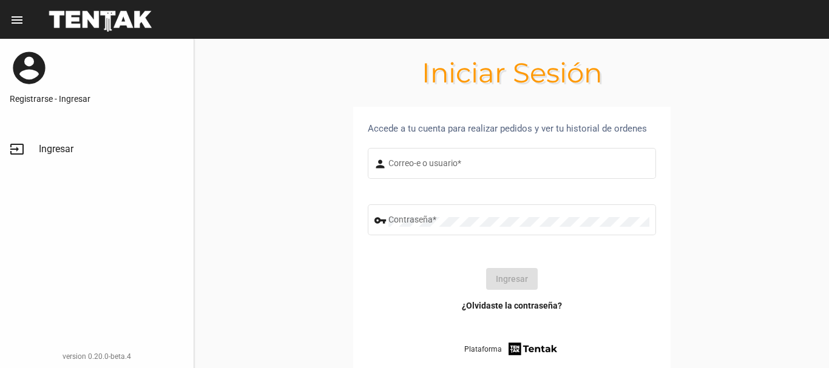
type input "diego1975"
click at [188, 296] on div "input Ingresar version 0.20.0-beta.4" at bounding box center [97, 249] width 194 height 239
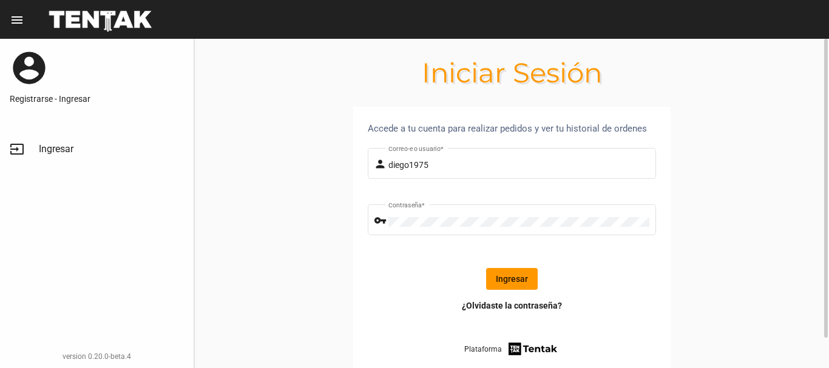
click at [508, 284] on button "Ingresar" at bounding box center [512, 279] width 52 height 22
